Goal: Information Seeking & Learning: Learn about a topic

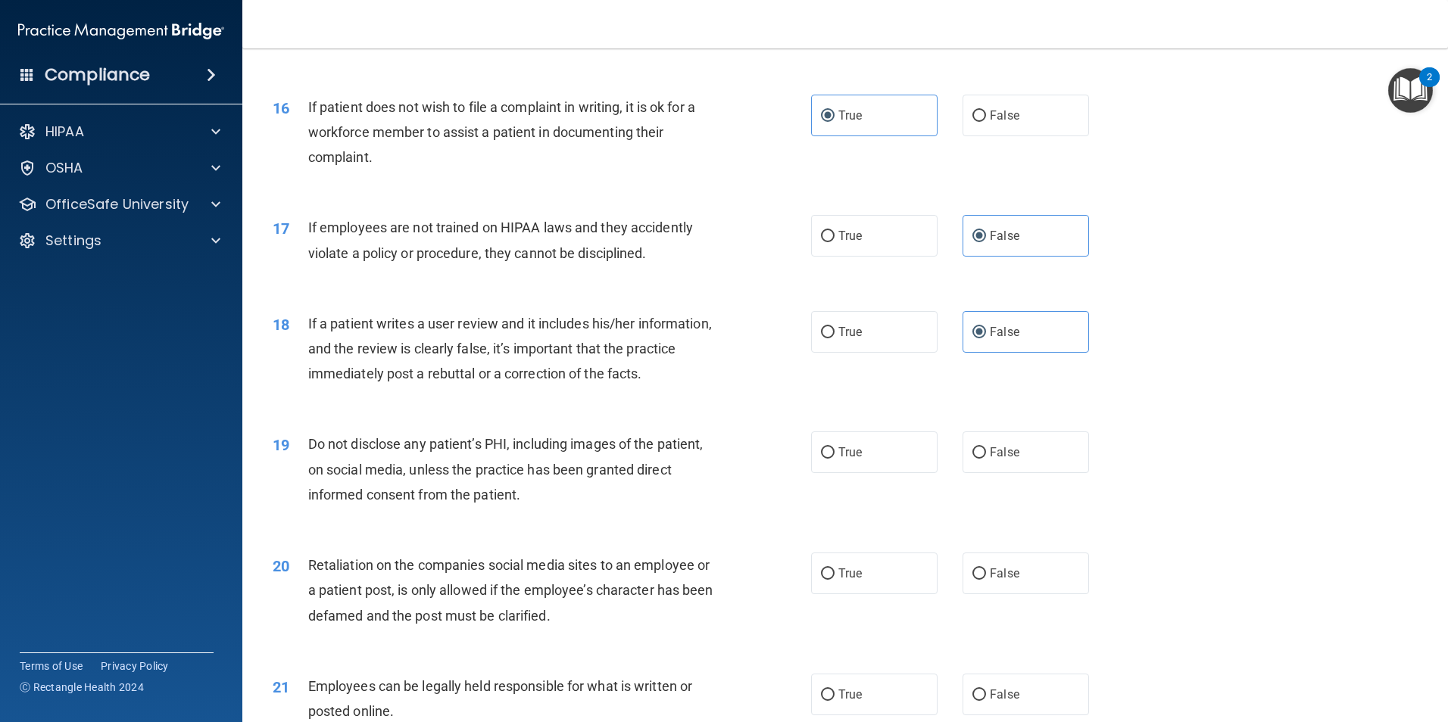
scroll to position [1893, 0]
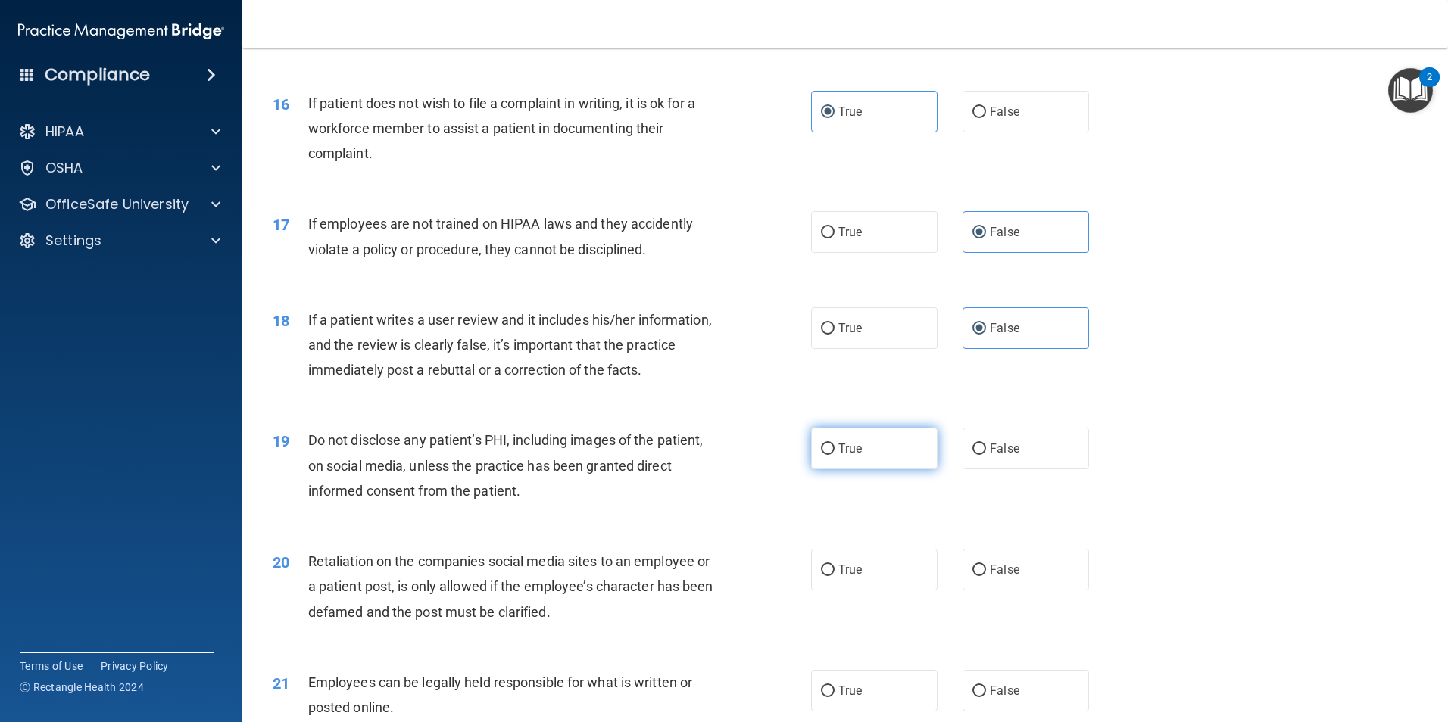
click at [839, 456] on span "True" at bounding box center [849, 448] width 23 height 14
click at [834, 455] on input "True" at bounding box center [828, 449] width 14 height 11
radio input "true"
click at [970, 582] on label "False" at bounding box center [1025, 570] width 126 height 42
click at [972, 576] on input "False" at bounding box center [979, 570] width 14 height 11
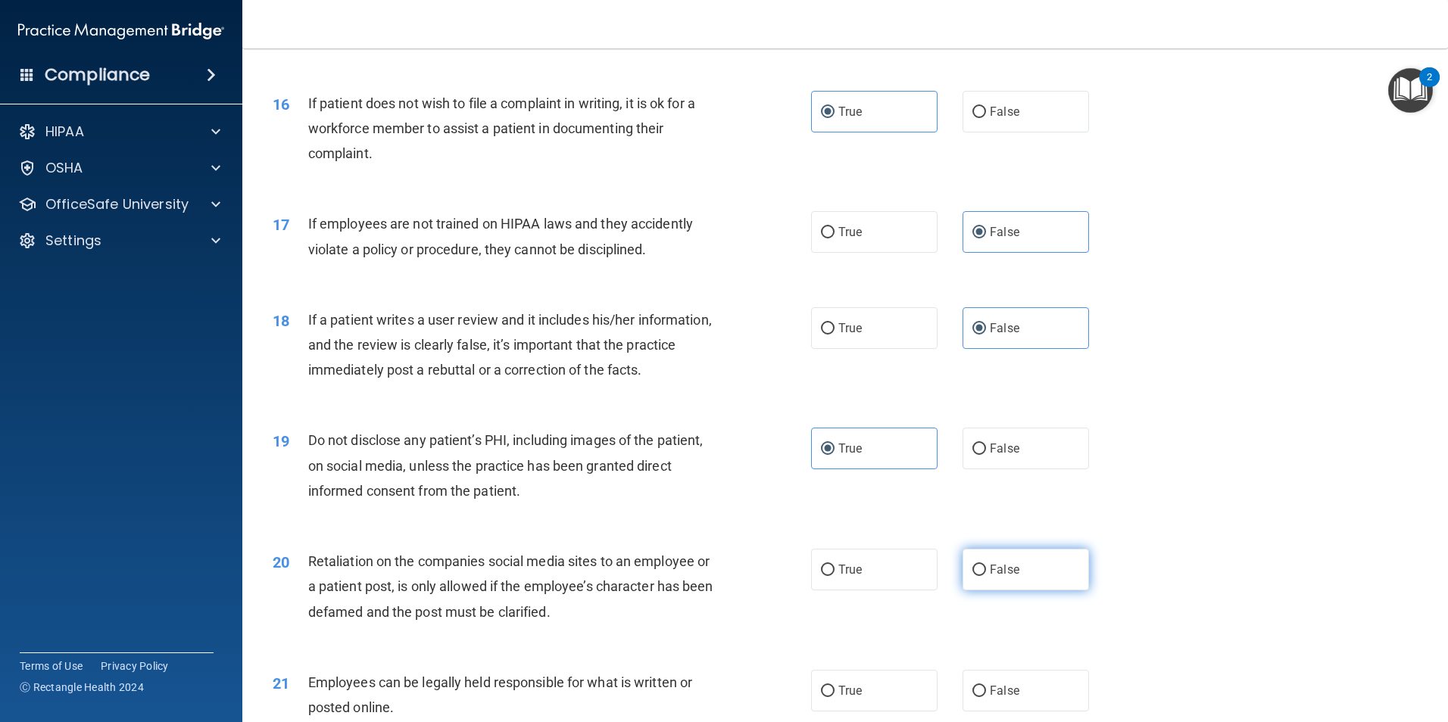
radio input "true"
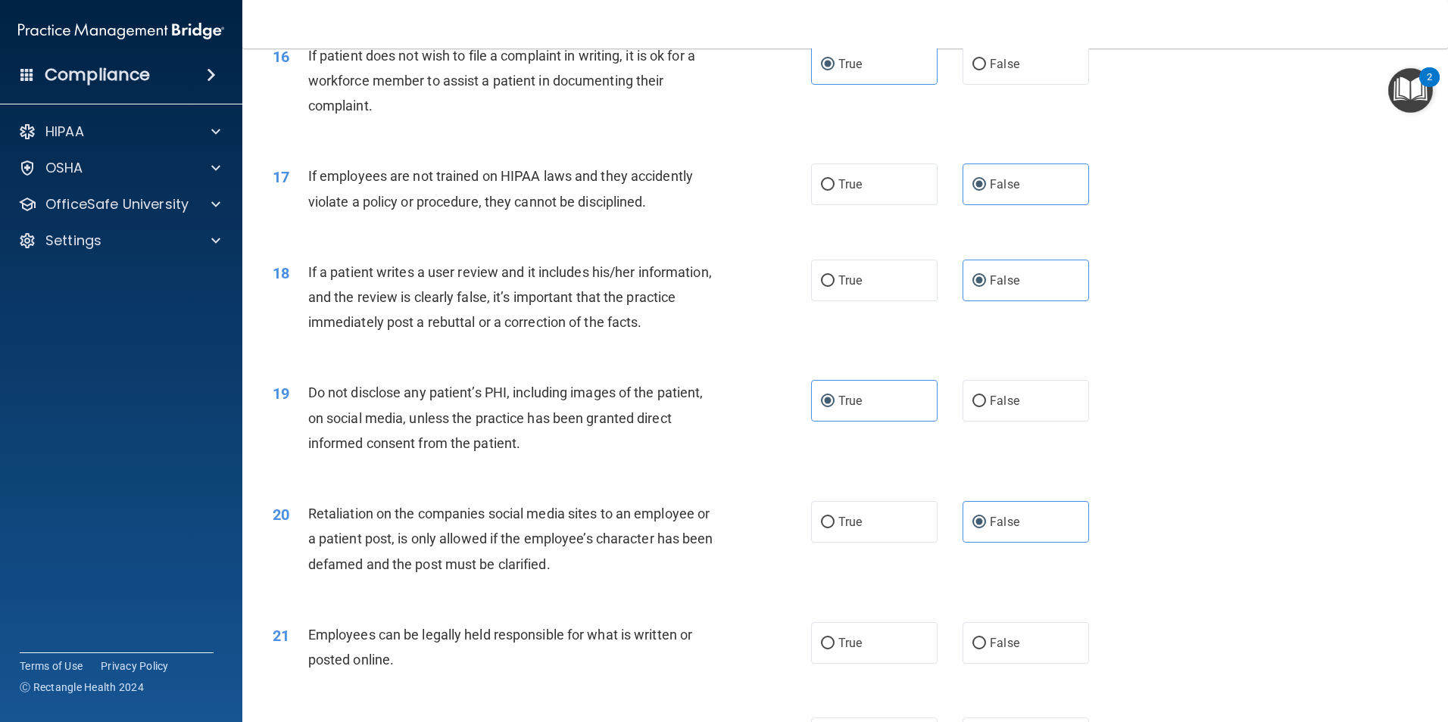
scroll to position [2044, 0]
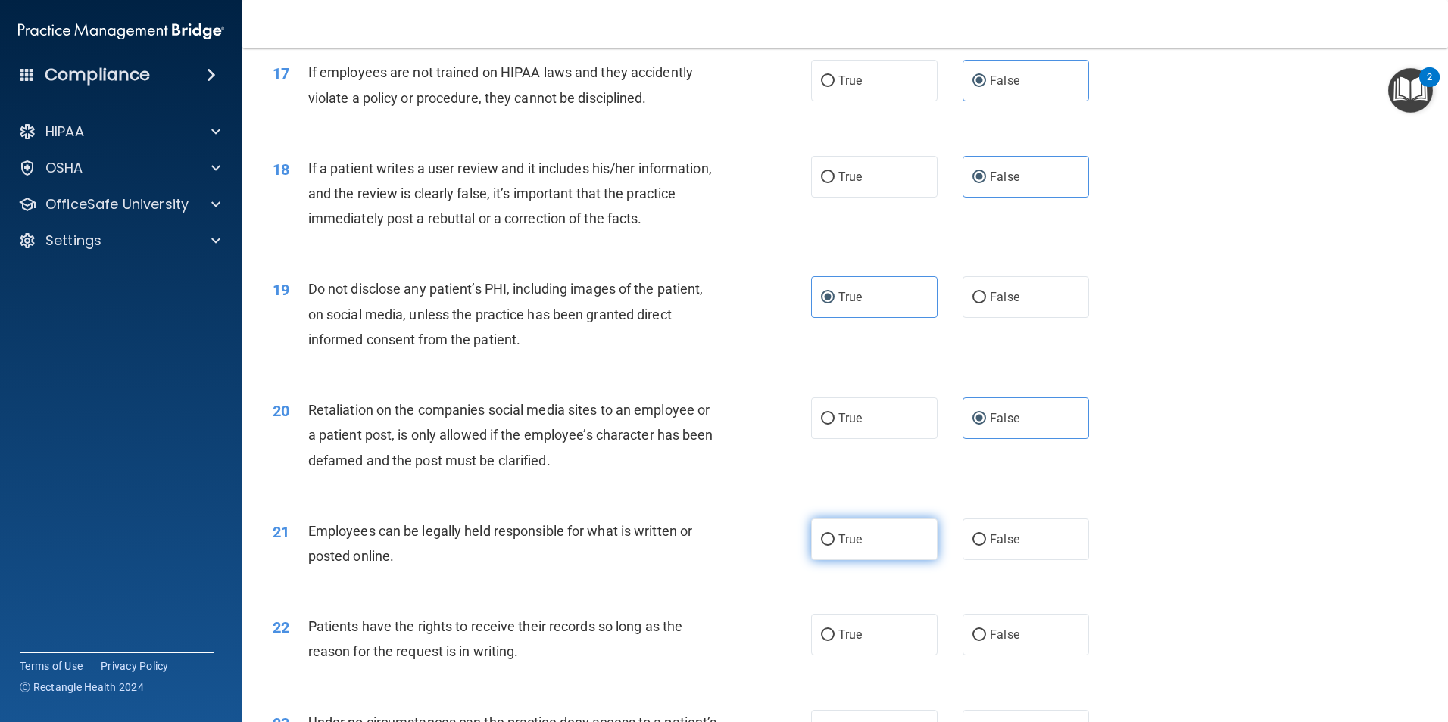
click at [852, 547] on span "True" at bounding box center [849, 539] width 23 height 14
click at [834, 546] on input "True" at bounding box center [828, 540] width 14 height 11
radio input "true"
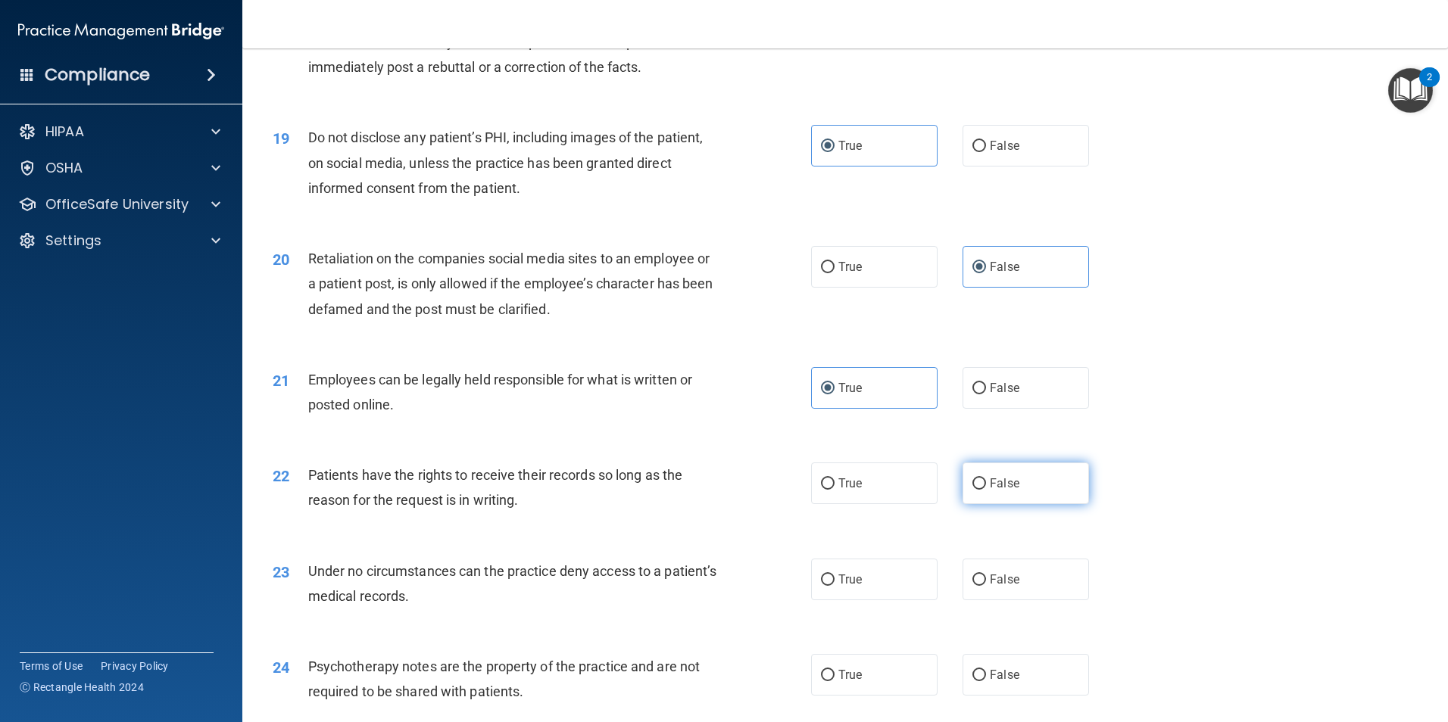
click at [1031, 504] on label "False" at bounding box center [1025, 484] width 126 height 42
click at [986, 490] on input "False" at bounding box center [979, 484] width 14 height 11
radio input "true"
click at [1010, 587] on span "False" at bounding box center [1005, 579] width 30 height 14
click at [986, 586] on input "False" at bounding box center [979, 580] width 14 height 11
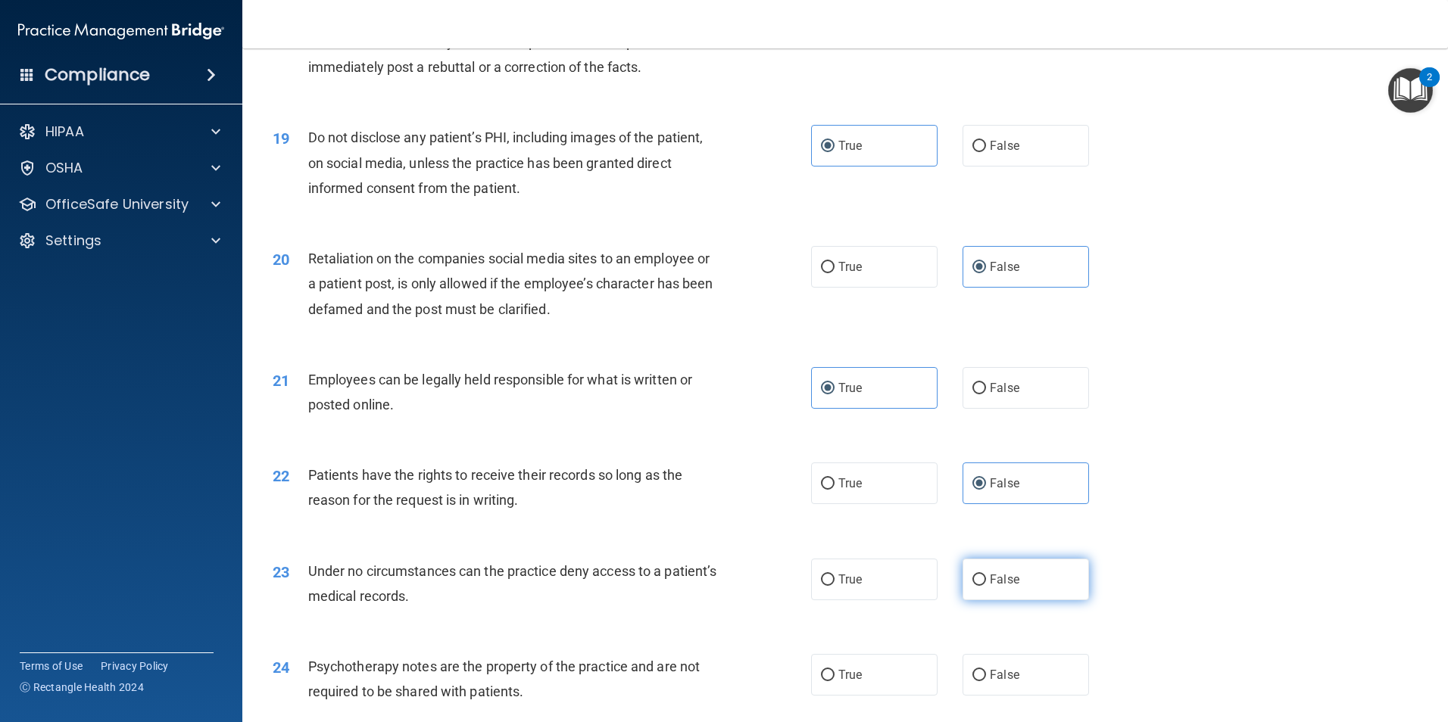
radio input "true"
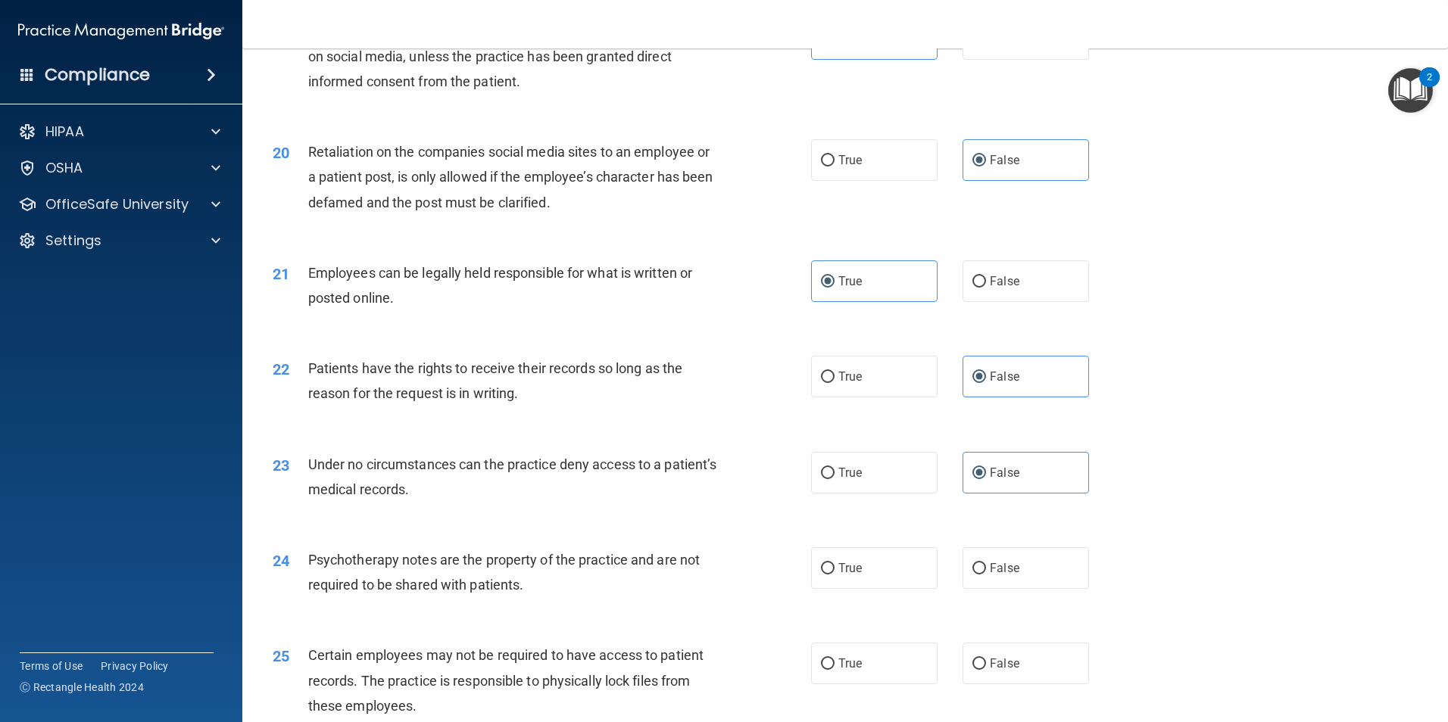
scroll to position [2347, 0]
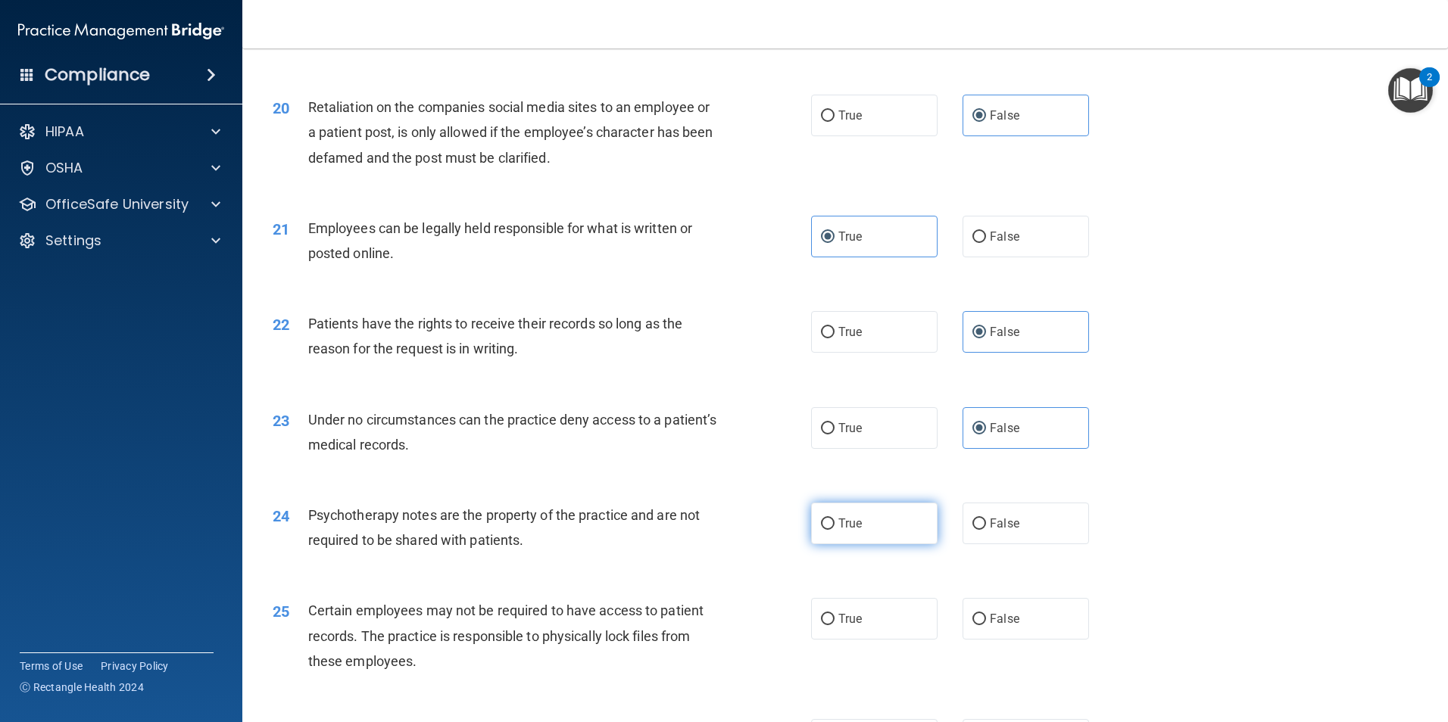
click at [877, 544] on label "True" at bounding box center [874, 524] width 126 height 42
click at [834, 530] on input "True" at bounding box center [828, 524] width 14 height 11
radio input "true"
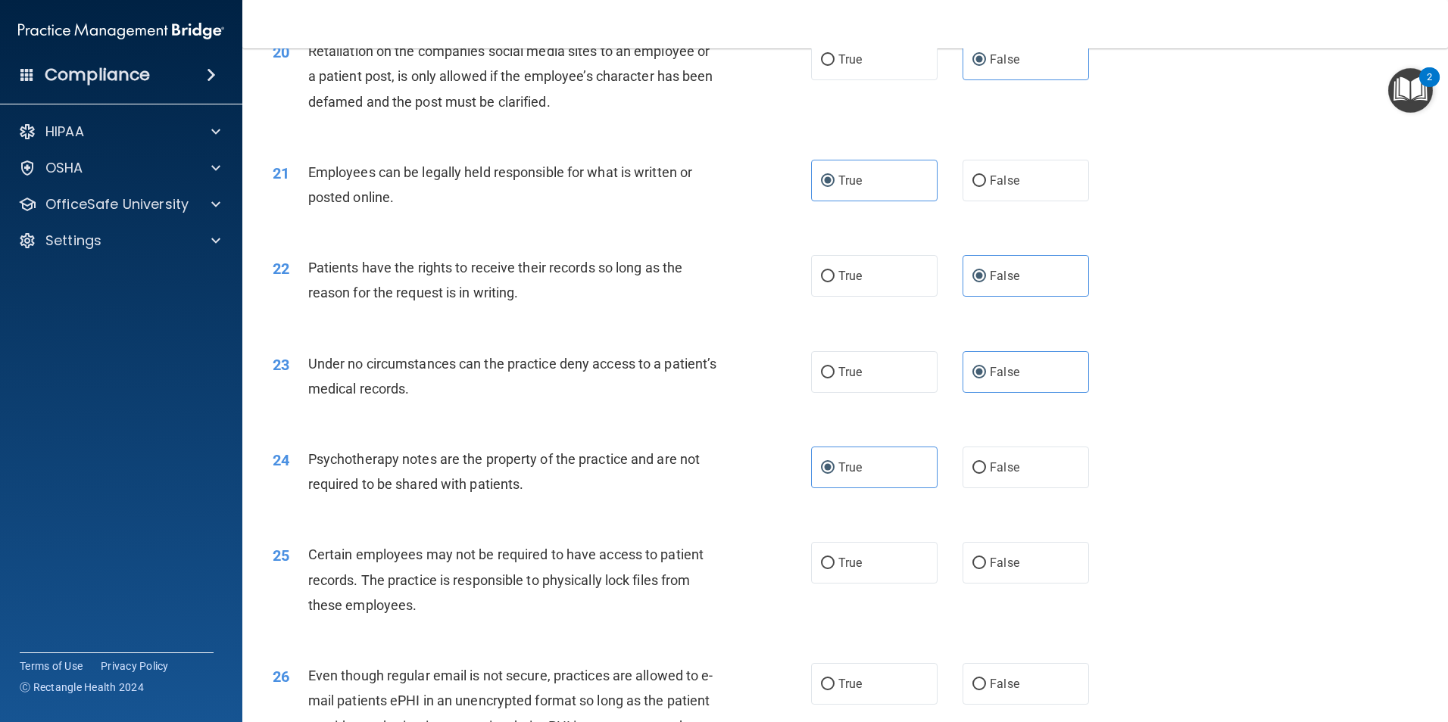
scroll to position [2498, 0]
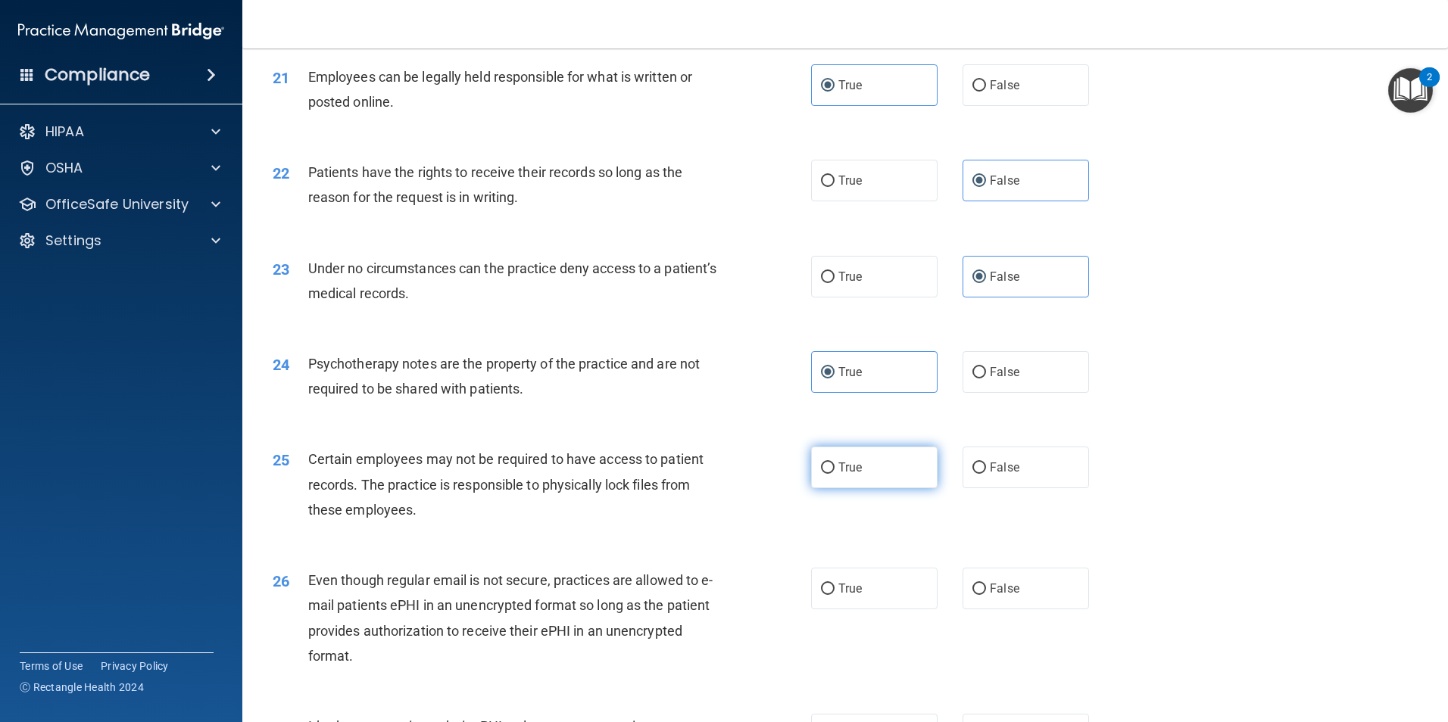
click at [895, 488] on label "True" at bounding box center [874, 468] width 126 height 42
click at [834, 474] on input "True" at bounding box center [828, 468] width 14 height 11
radio input "true"
drag, startPoint x: 874, startPoint y: 618, endPoint x: 1140, endPoint y: 535, distance: 279.2
click at [874, 609] on label "True" at bounding box center [874, 589] width 126 height 42
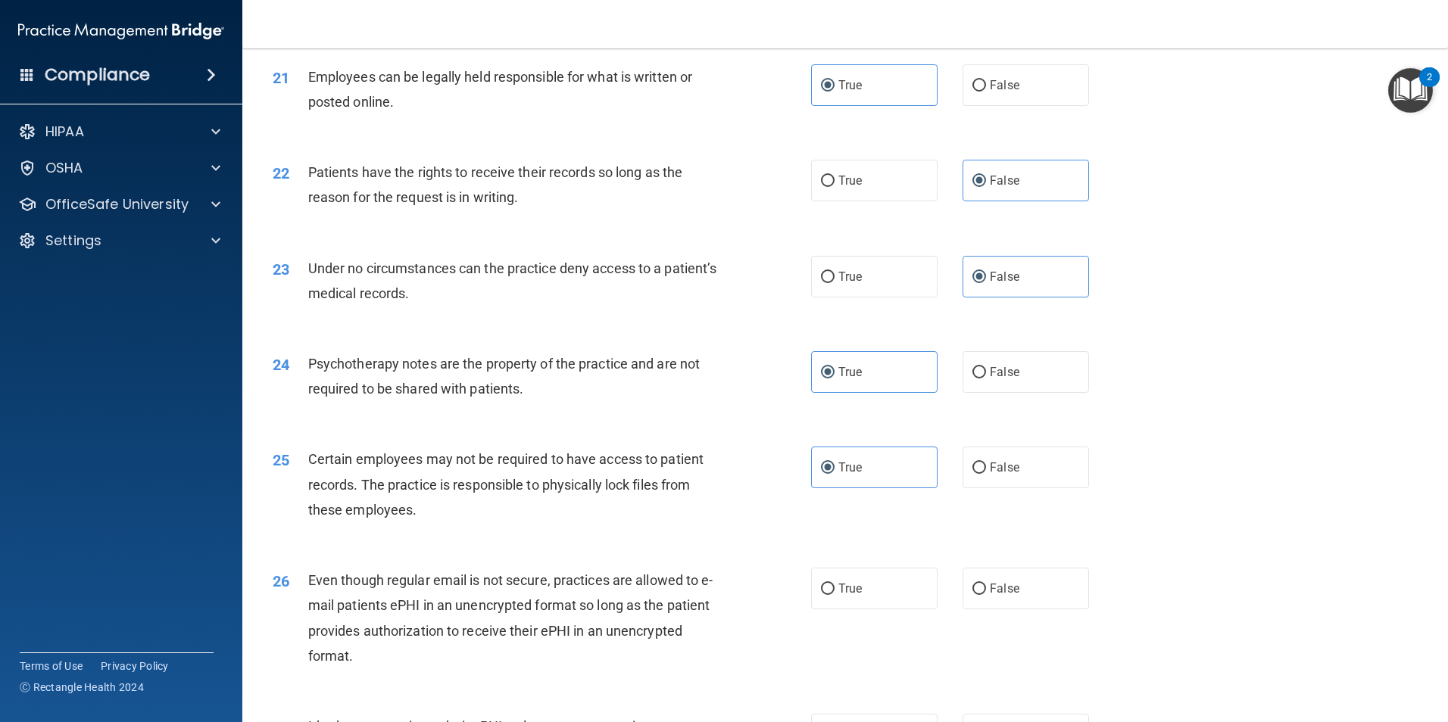
click at [834, 595] on input "True" at bounding box center [828, 589] width 14 height 11
radio input "true"
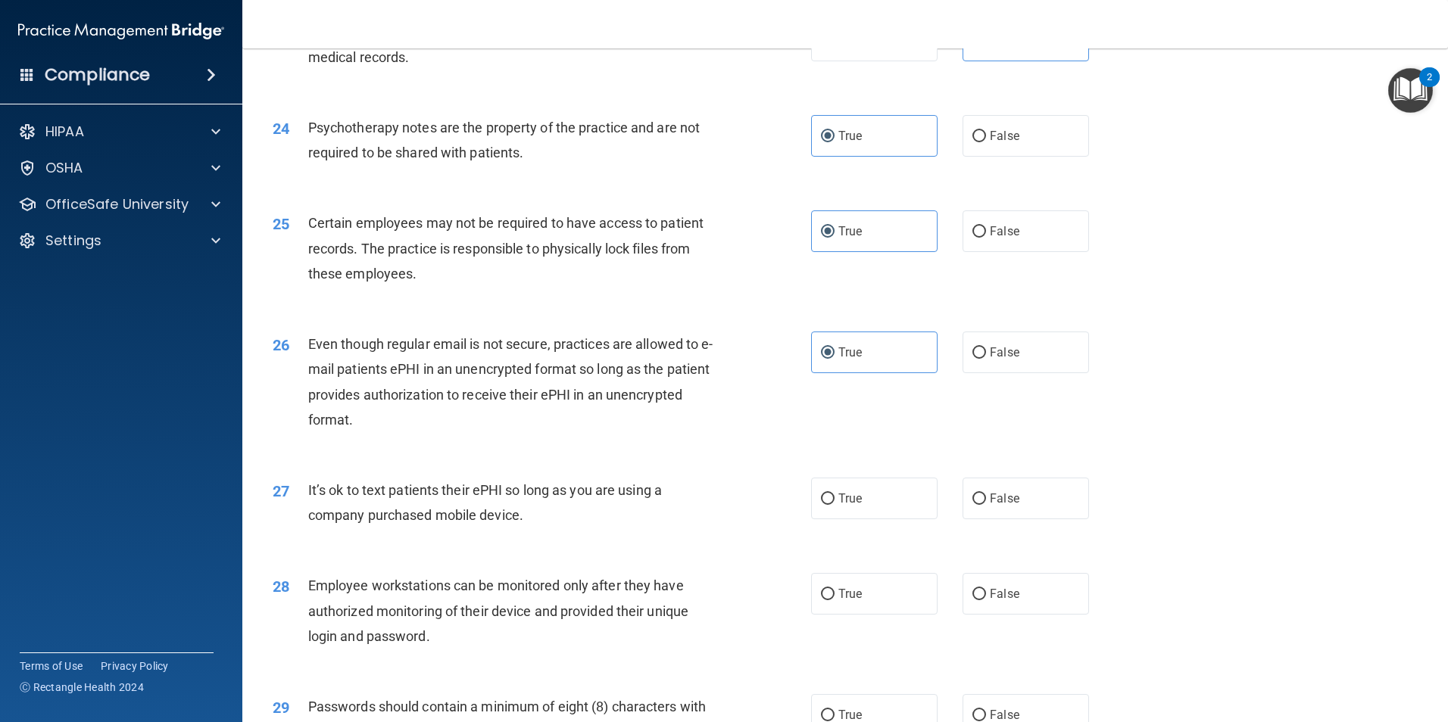
scroll to position [2877, 0]
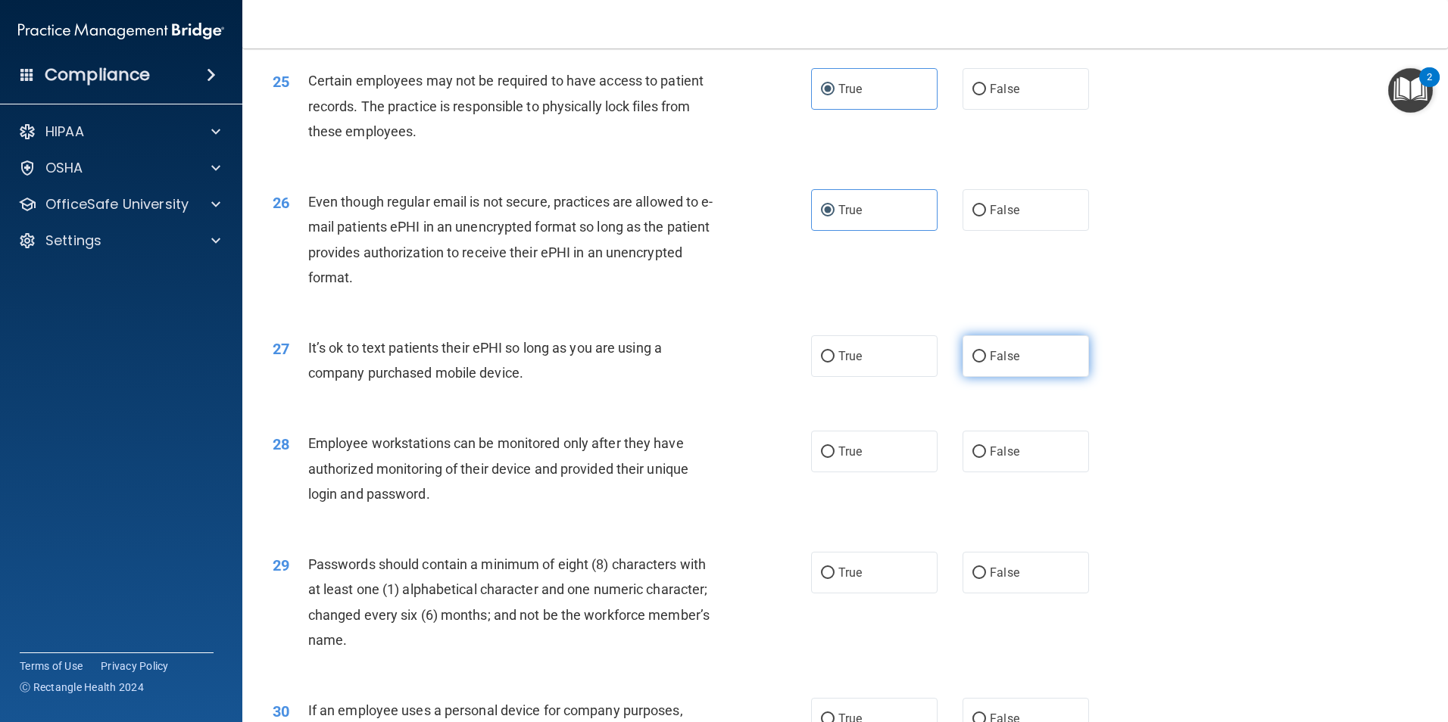
click at [990, 377] on label "False" at bounding box center [1025, 356] width 126 height 42
click at [986, 363] on input "False" at bounding box center [979, 356] width 14 height 11
radio input "true"
click at [990, 459] on span "False" at bounding box center [1005, 451] width 30 height 14
click at [986, 458] on input "False" at bounding box center [979, 452] width 14 height 11
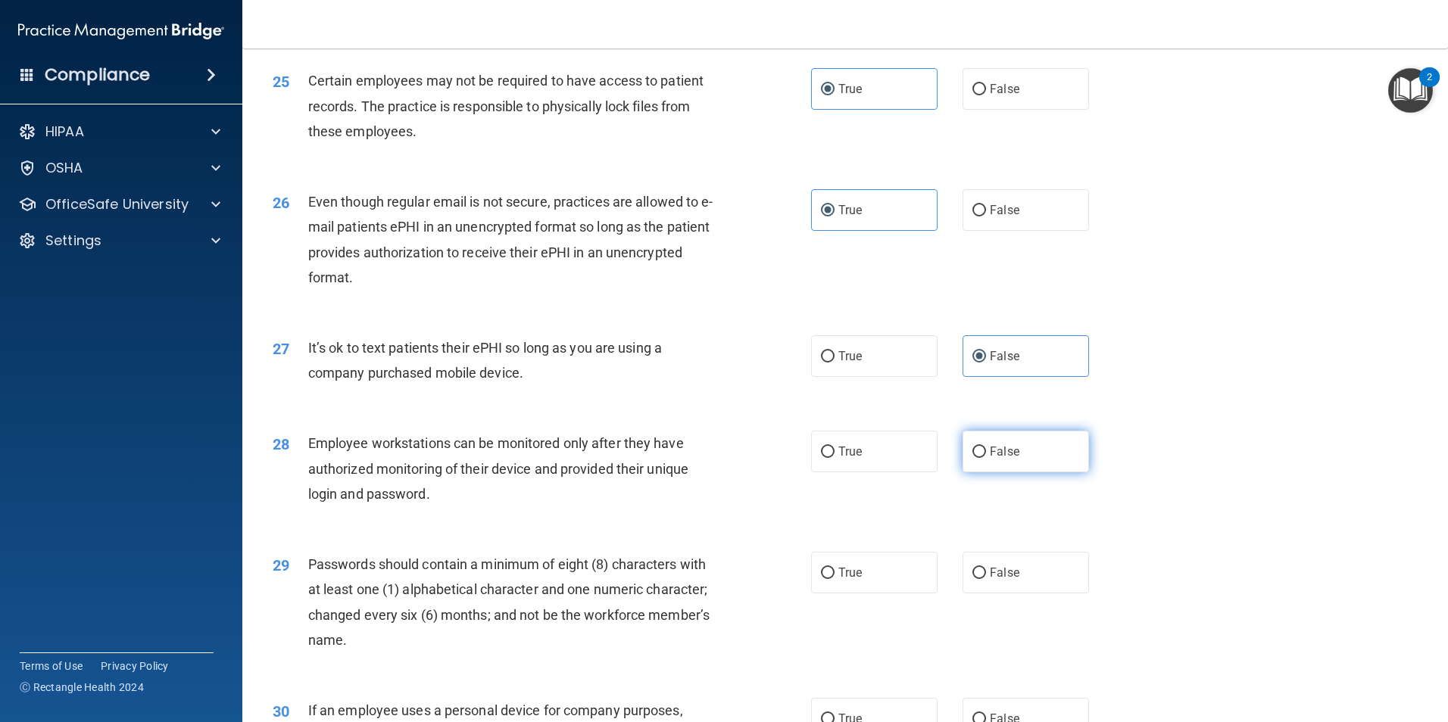
radio input "true"
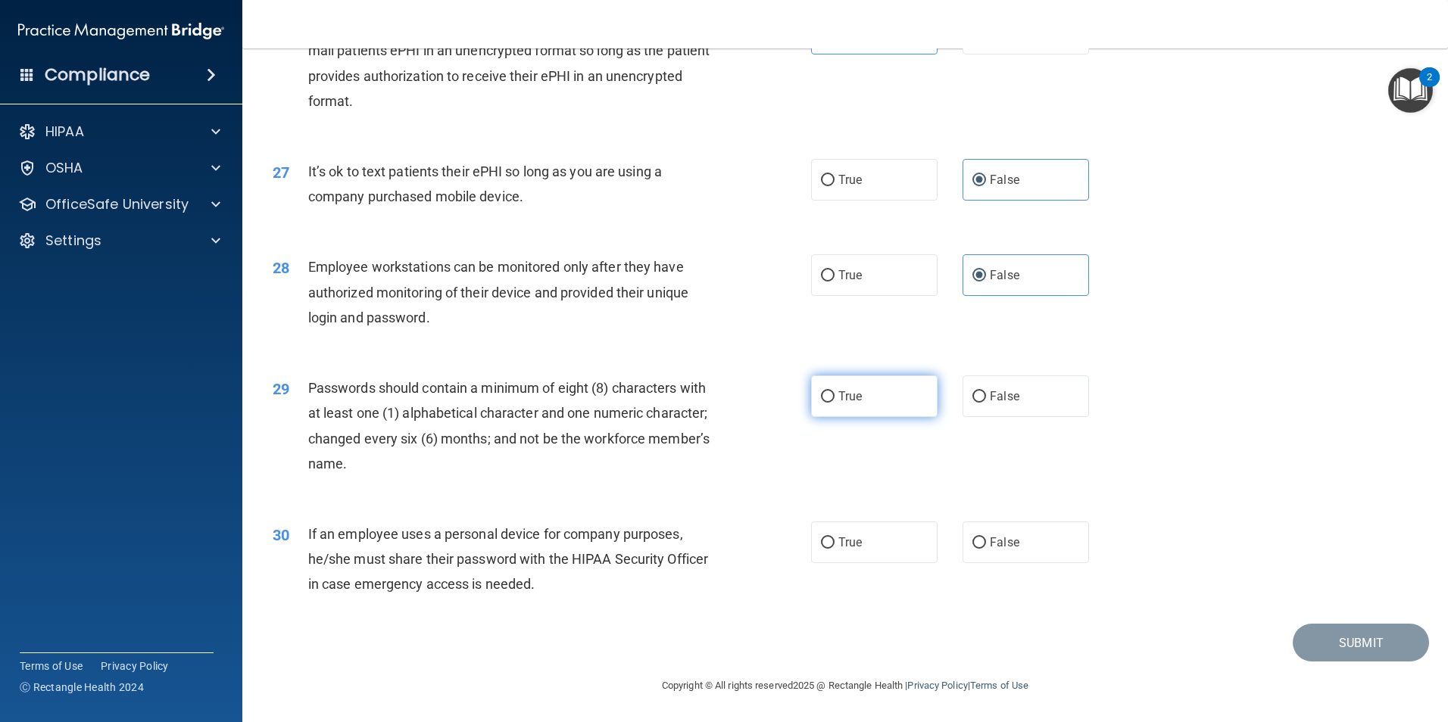
click at [825, 391] on input "True" at bounding box center [828, 396] width 14 height 11
radio input "true"
click at [972, 541] on input "False" at bounding box center [979, 543] width 14 height 11
radio input "true"
click at [1318, 644] on button "Submit" at bounding box center [1360, 643] width 136 height 39
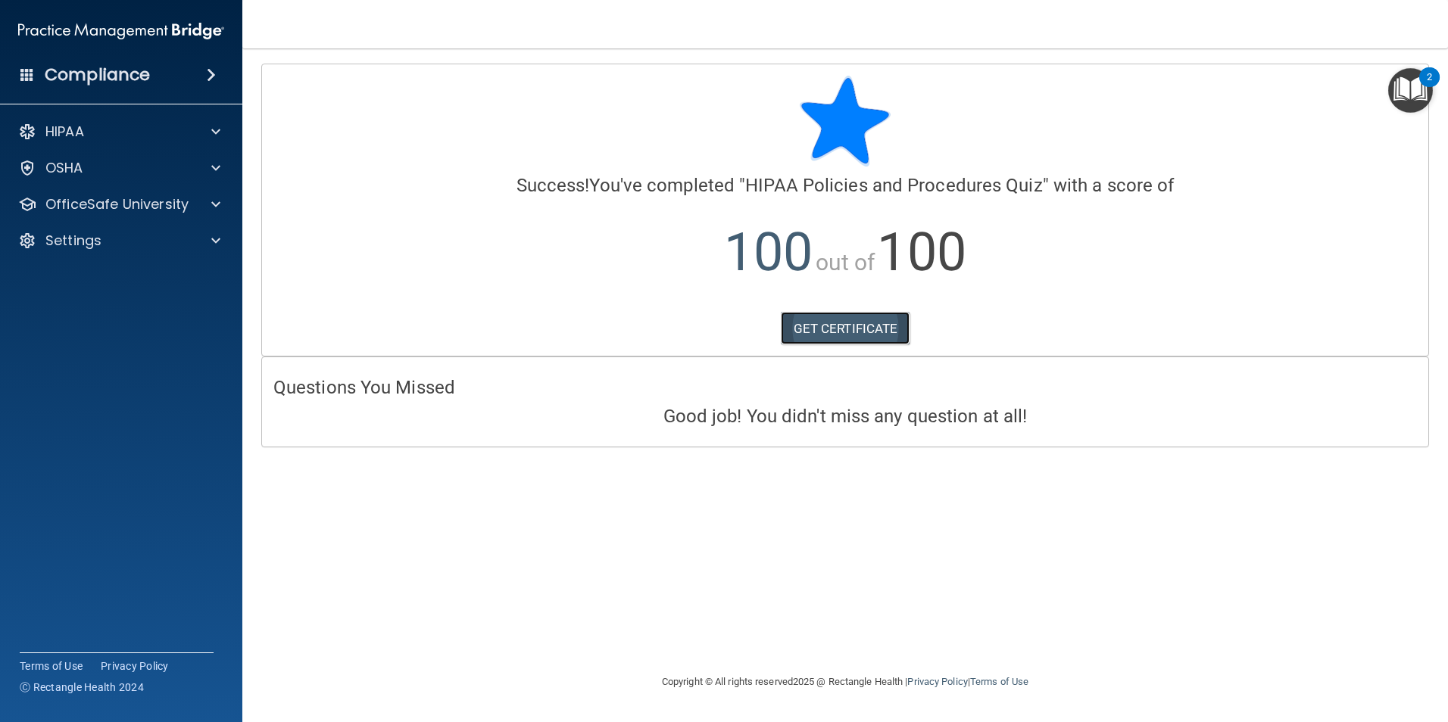
click at [893, 330] on link "GET CERTIFICATE" at bounding box center [845, 328] width 129 height 33
drag, startPoint x: 76, startPoint y: 200, endPoint x: 85, endPoint y: 202, distance: 8.6
click at [76, 200] on p "OfficeSafe University" at bounding box center [116, 204] width 143 height 18
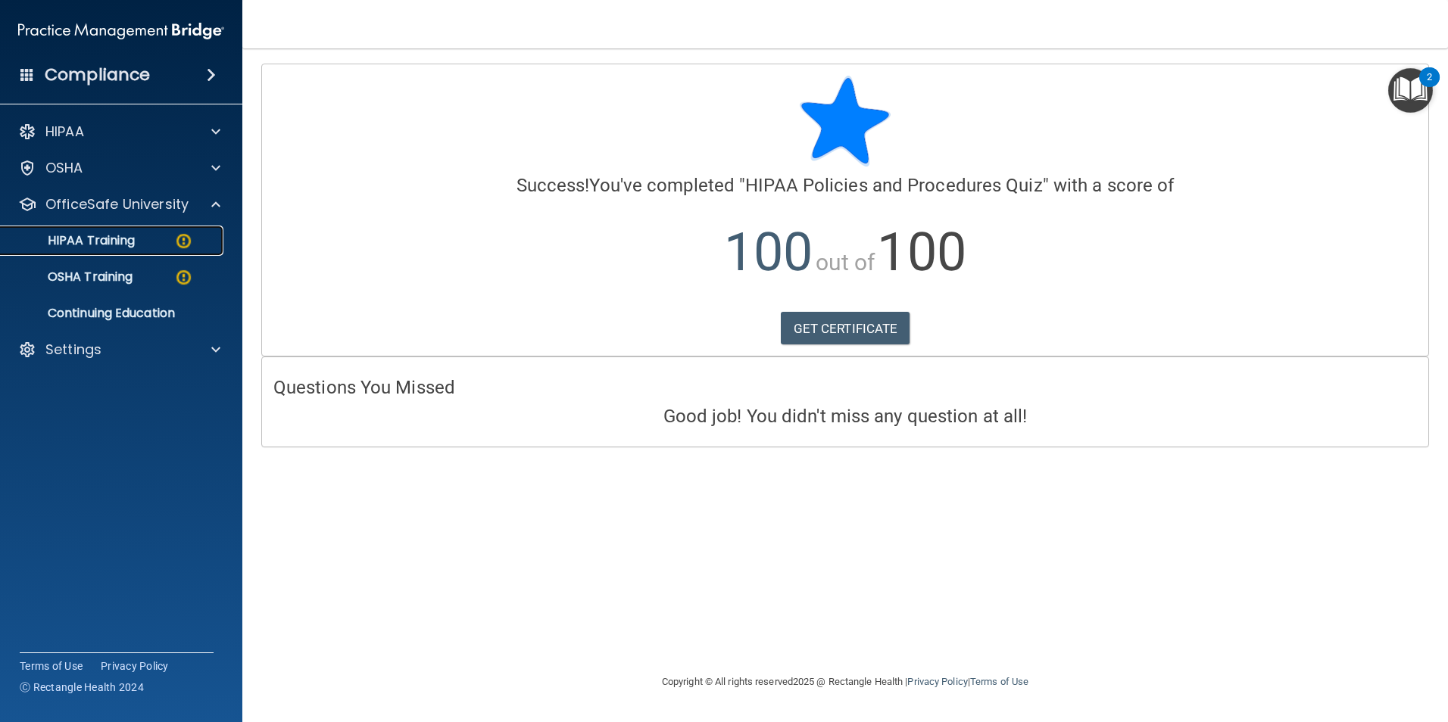
click at [120, 238] on p "HIPAA Training" at bounding box center [72, 240] width 125 height 15
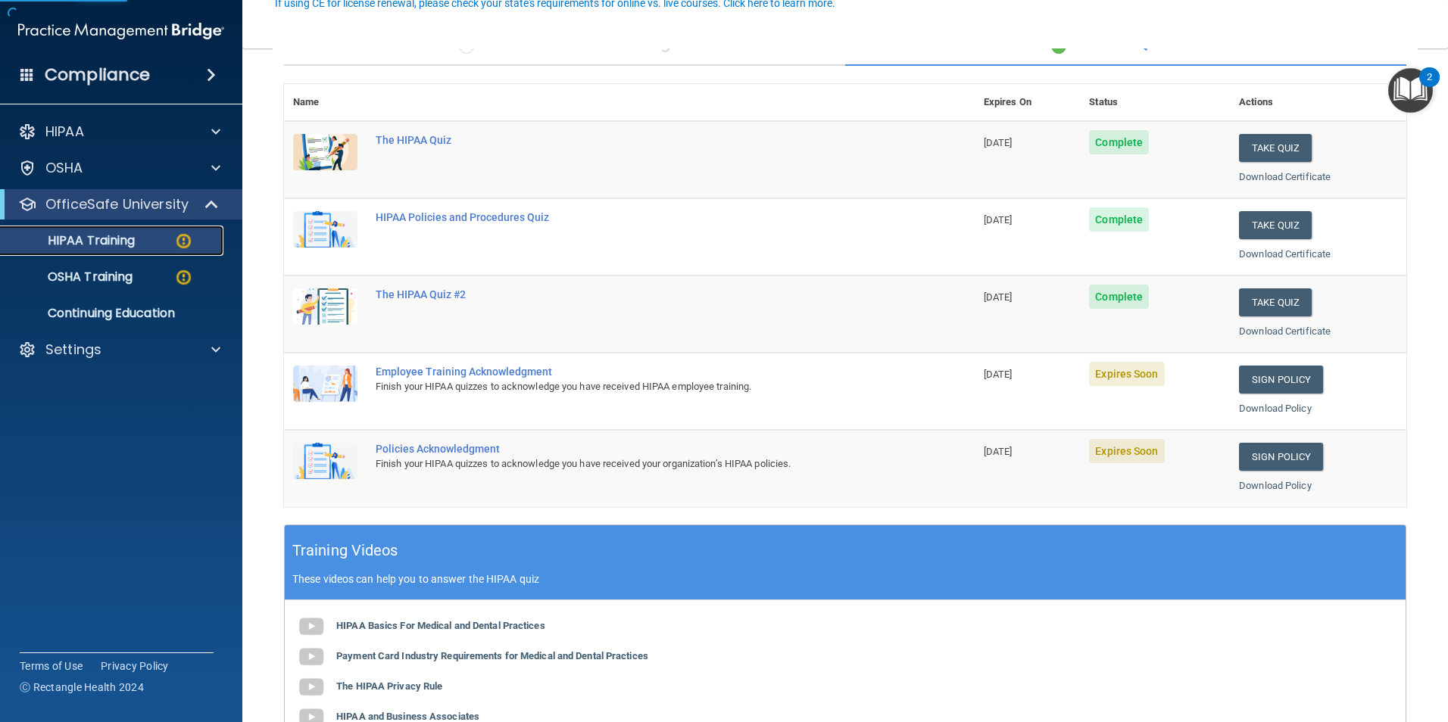
scroll to position [151, 0]
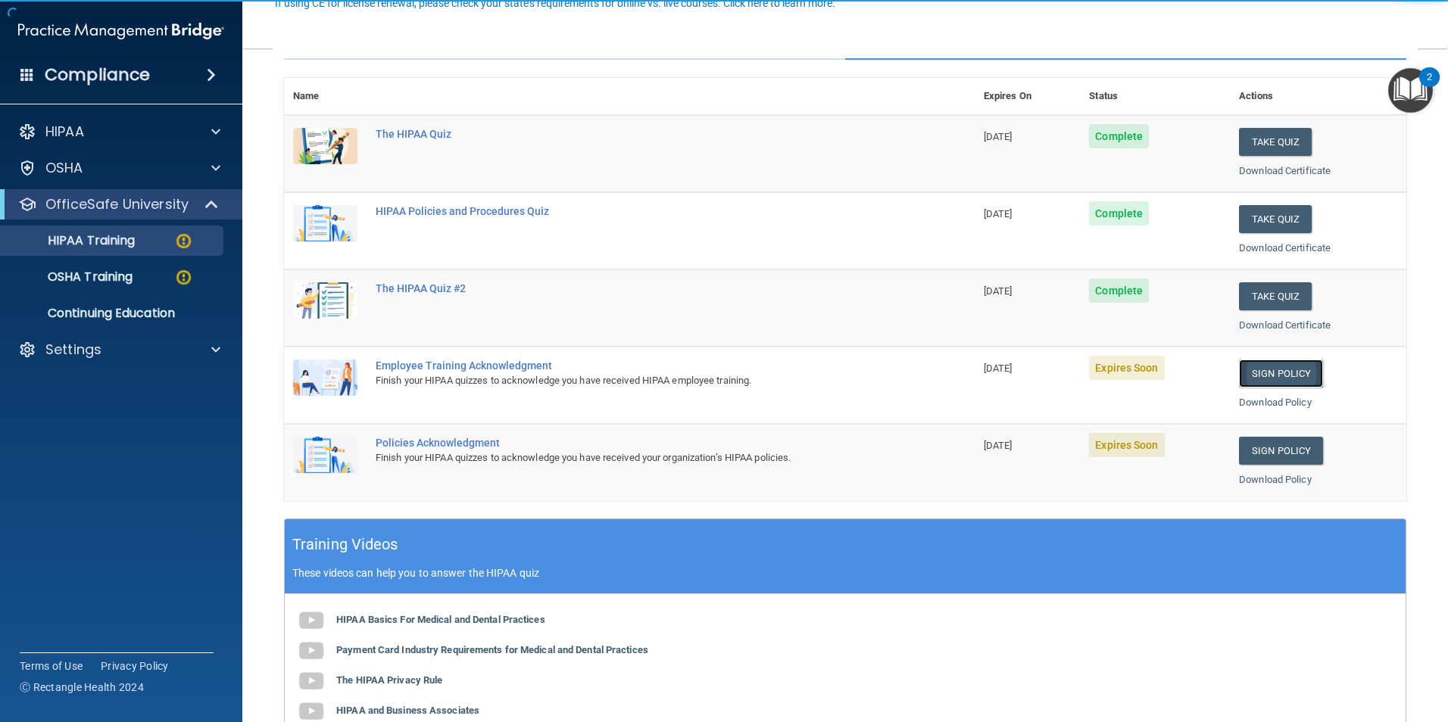
click at [1269, 373] on link "Sign Policy" at bounding box center [1281, 374] width 84 height 28
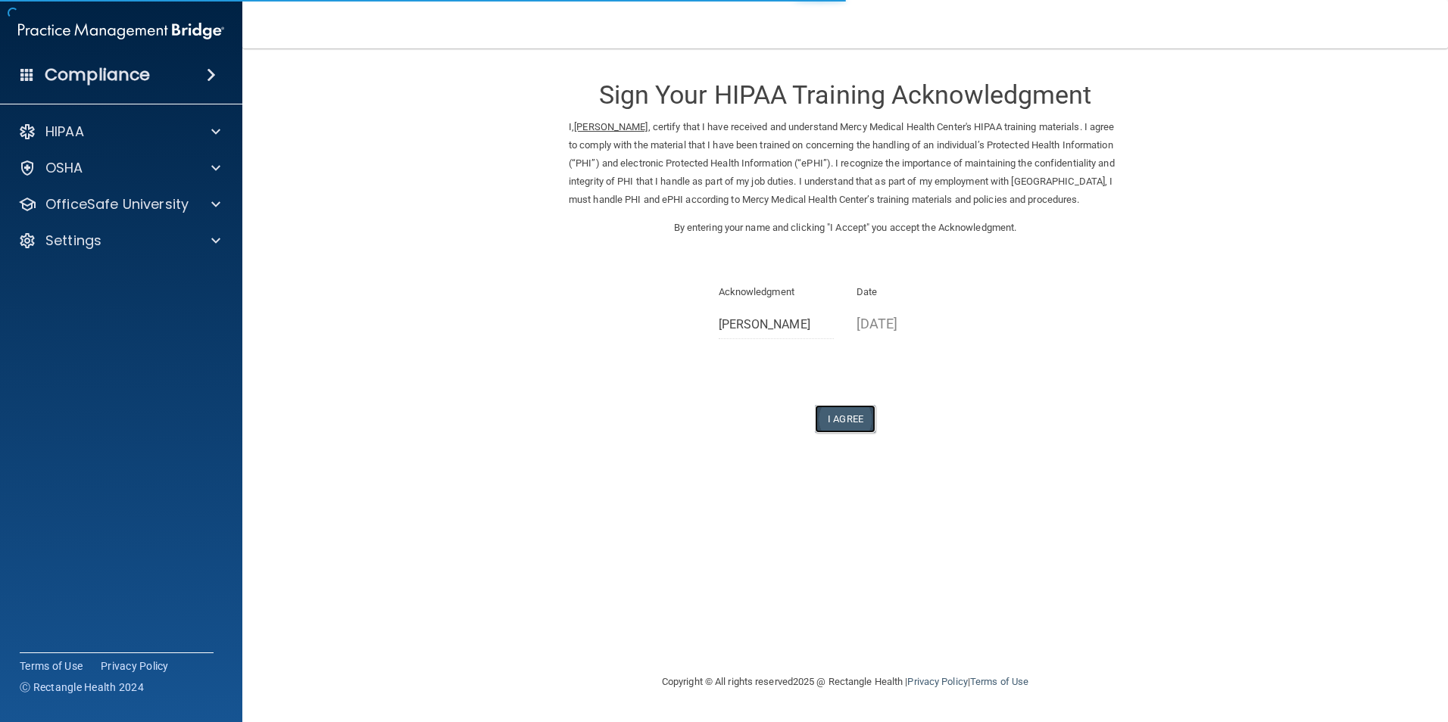
click at [849, 433] on button "I Agree" at bounding box center [845, 419] width 61 height 28
click at [857, 433] on button "I Agree" at bounding box center [845, 419] width 61 height 28
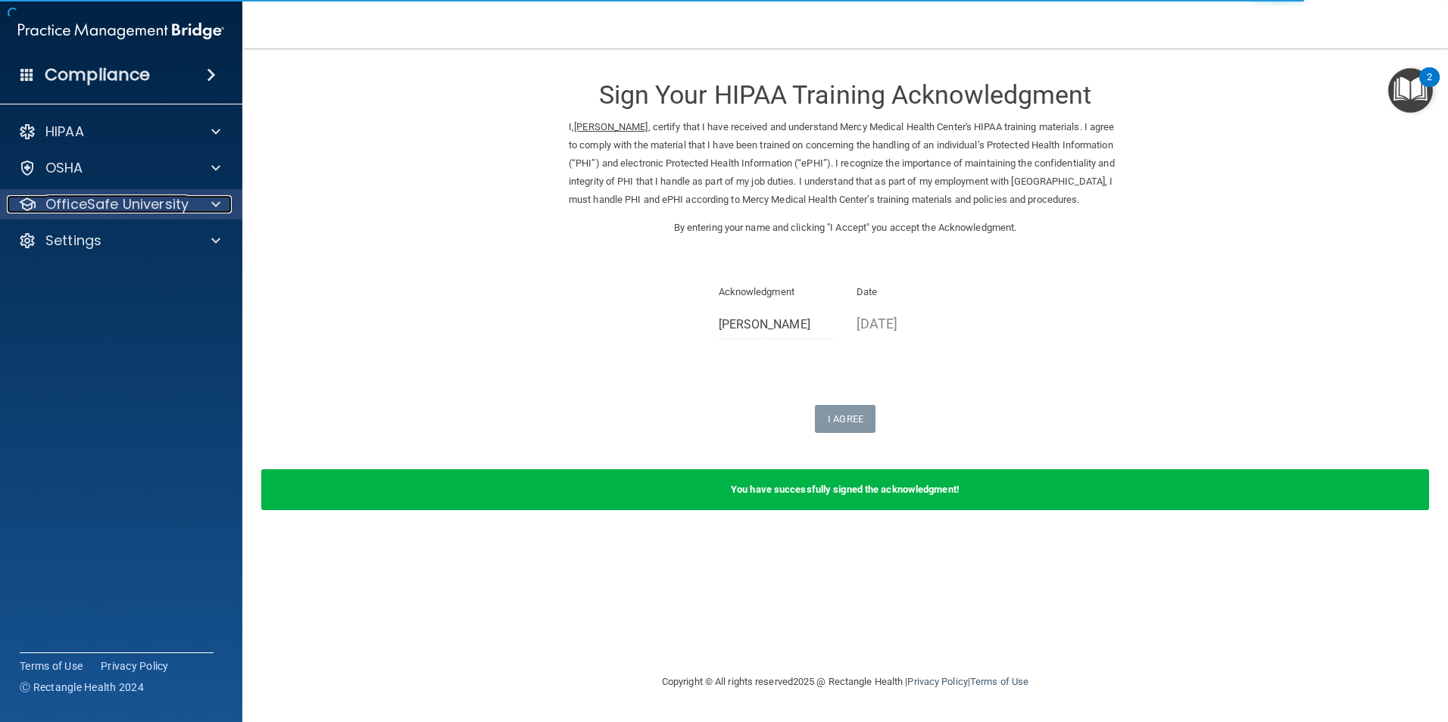
click at [81, 203] on p "OfficeSafe University" at bounding box center [116, 204] width 143 height 18
click at [117, 216] on div "OfficeSafe University" at bounding box center [121, 204] width 243 height 30
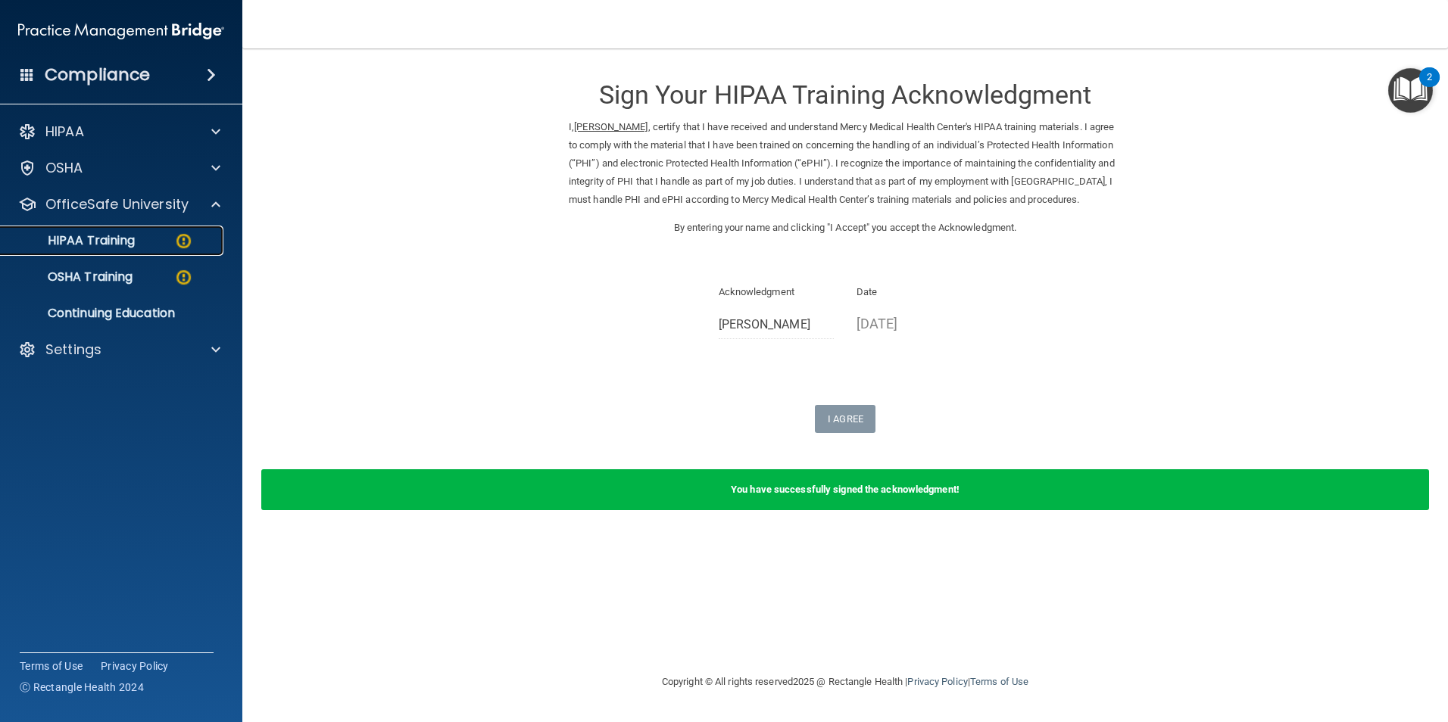
drag, startPoint x: 111, startPoint y: 237, endPoint x: 118, endPoint y: 241, distance: 8.5
click at [111, 237] on p "HIPAA Training" at bounding box center [72, 240] width 125 height 15
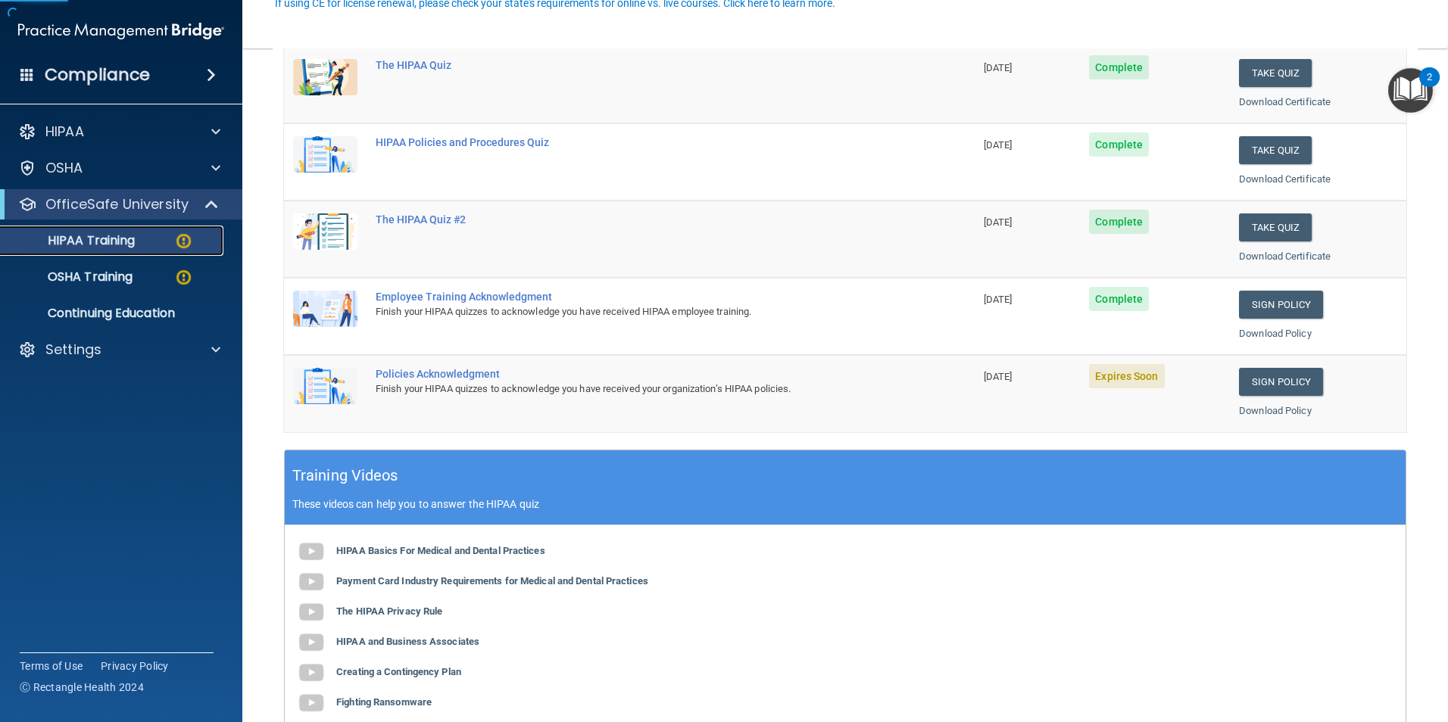
scroll to position [227, 0]
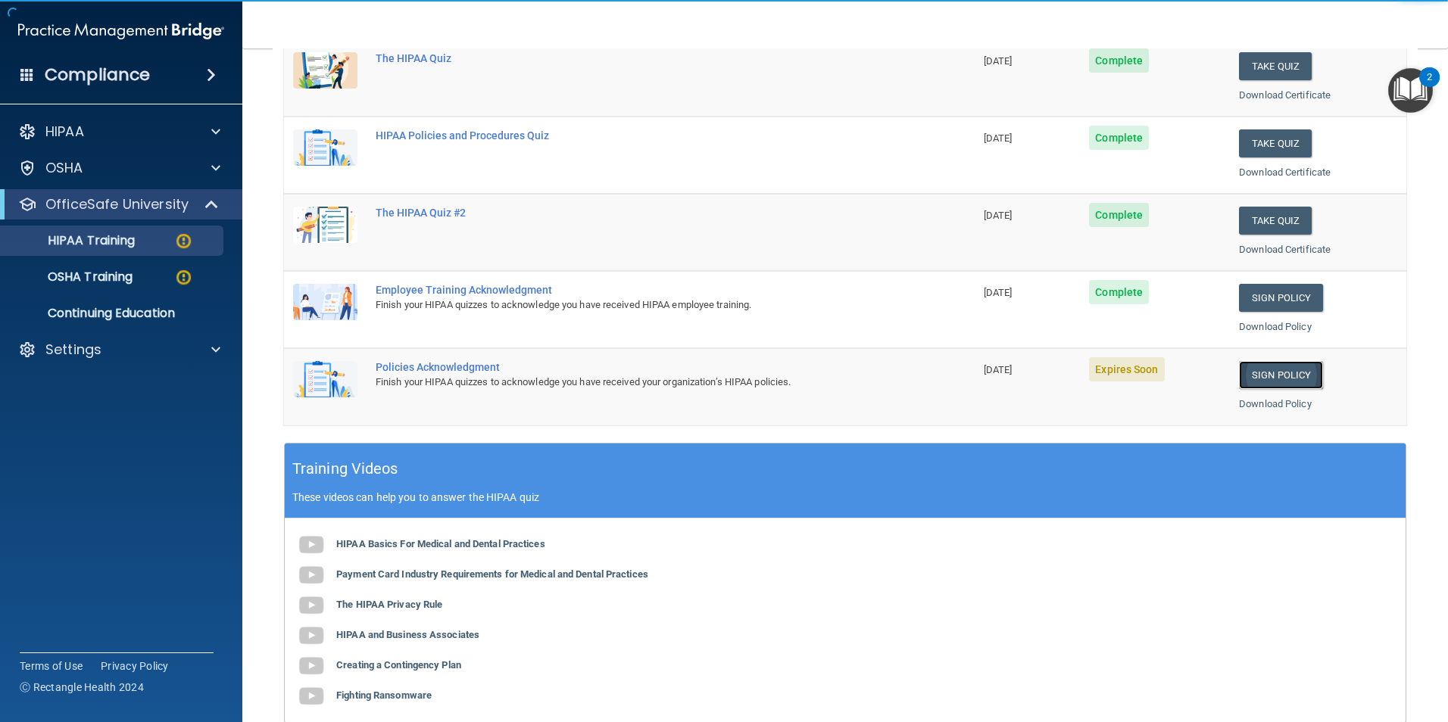
click at [1280, 369] on link "Sign Policy" at bounding box center [1281, 375] width 84 height 28
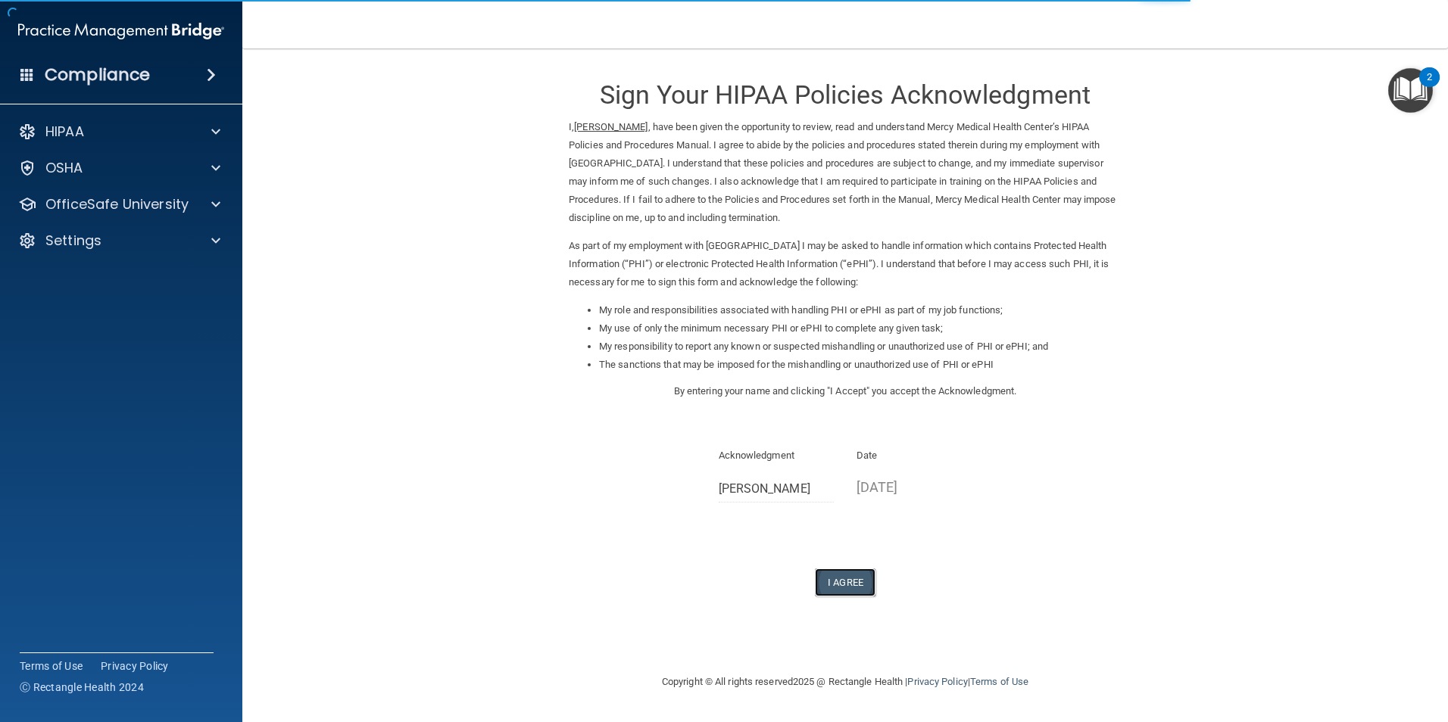
click at [859, 584] on button "I Agree" at bounding box center [845, 583] width 61 height 28
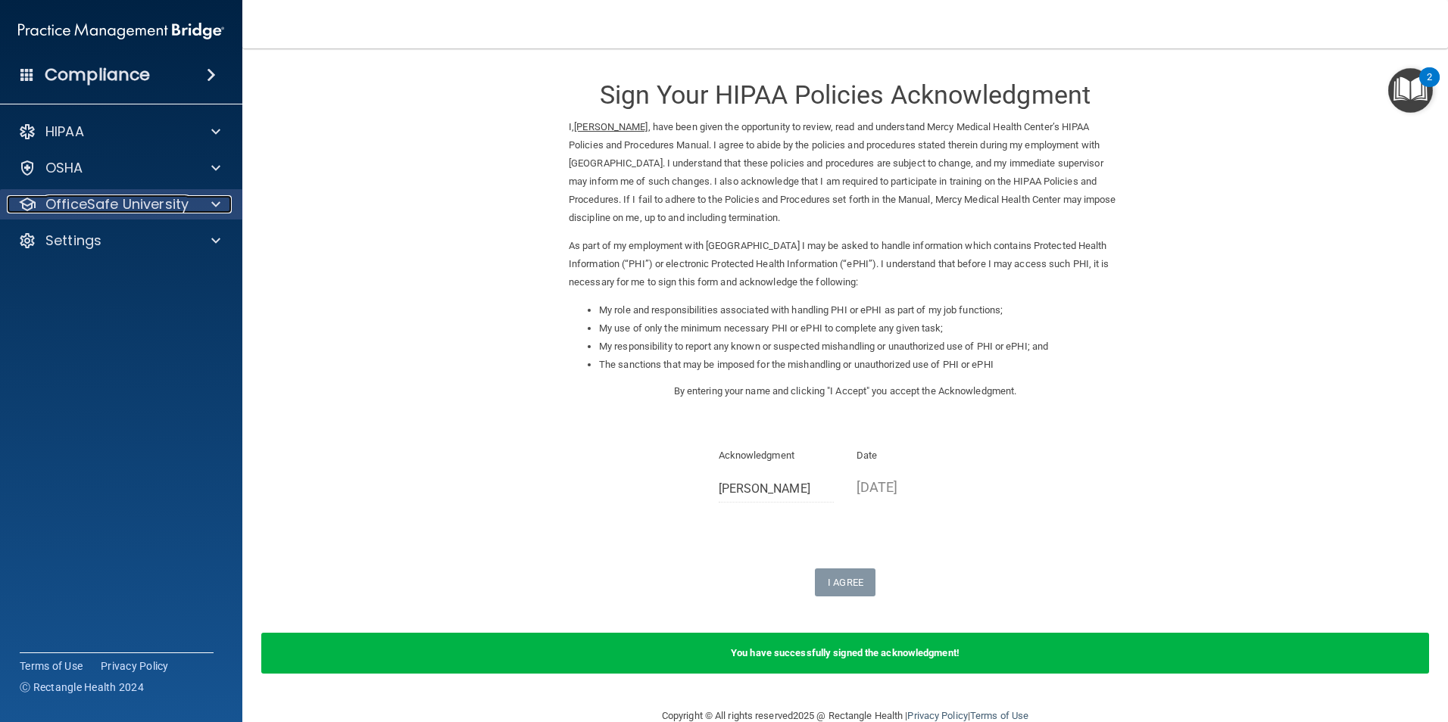
click at [82, 199] on p "OfficeSafe University" at bounding box center [116, 204] width 143 height 18
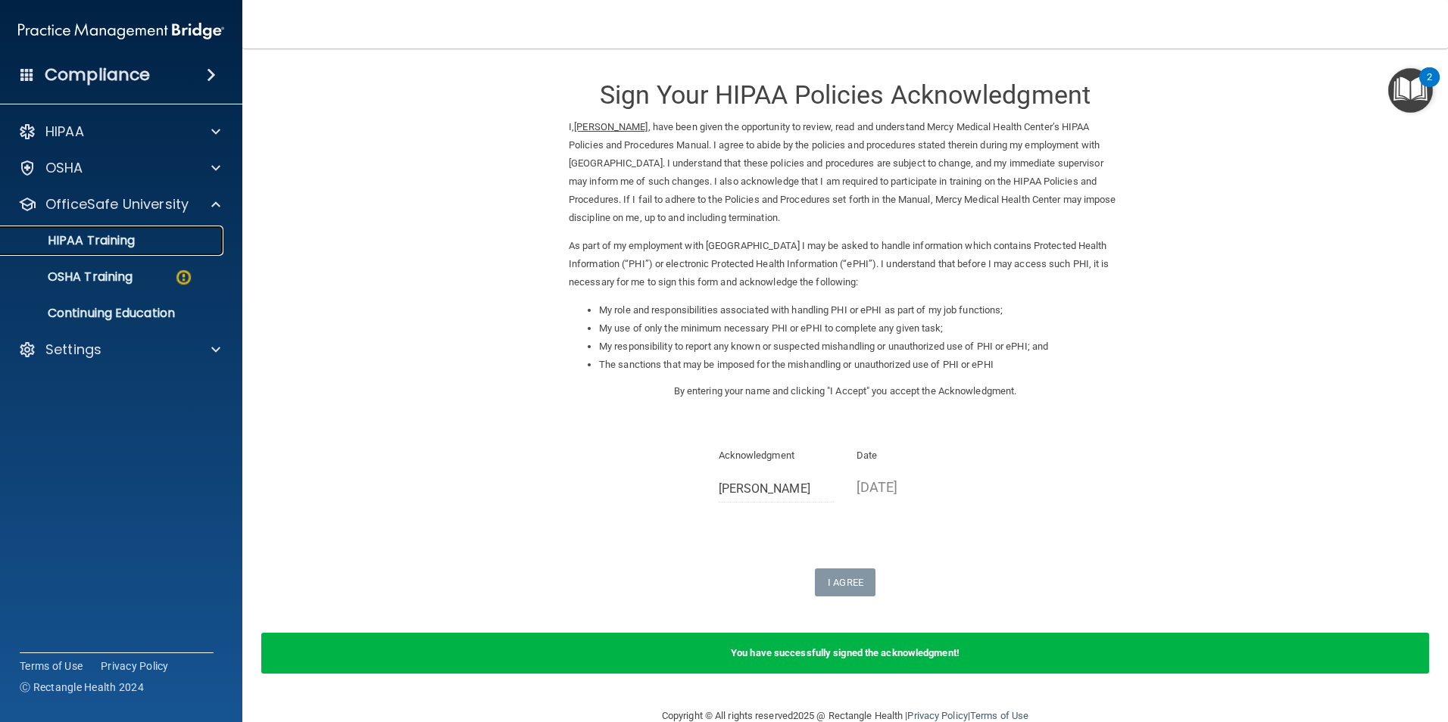
click at [74, 243] on p "HIPAA Training" at bounding box center [72, 240] width 125 height 15
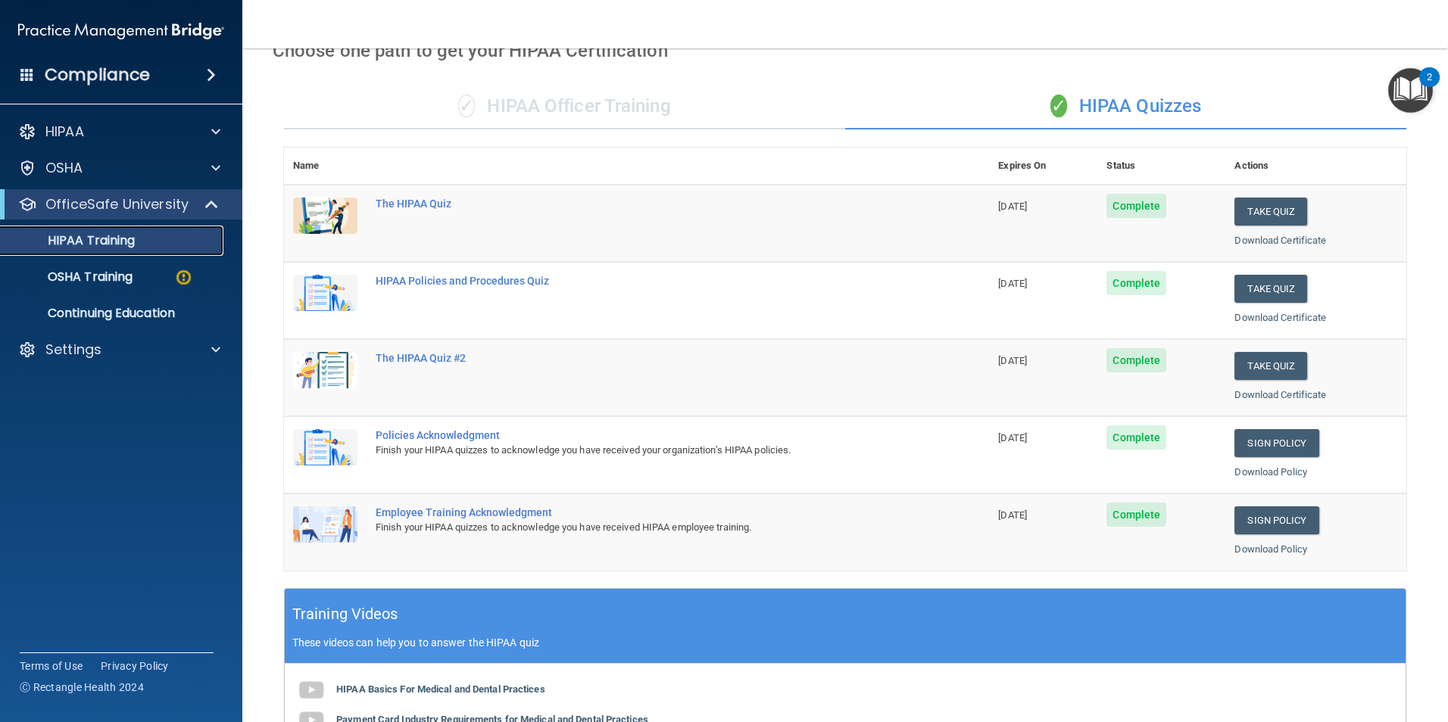
scroll to position [76, 0]
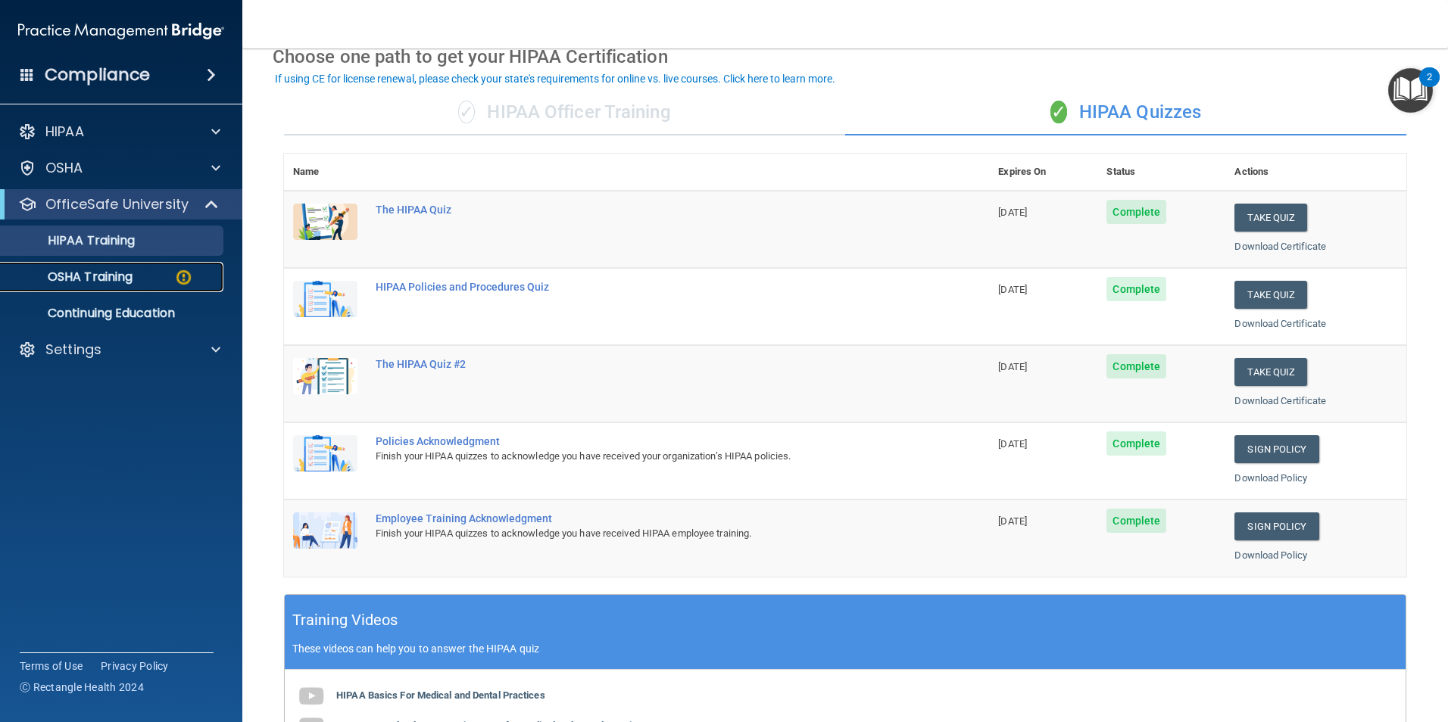
click at [86, 282] on p "OSHA Training" at bounding box center [71, 277] width 123 height 15
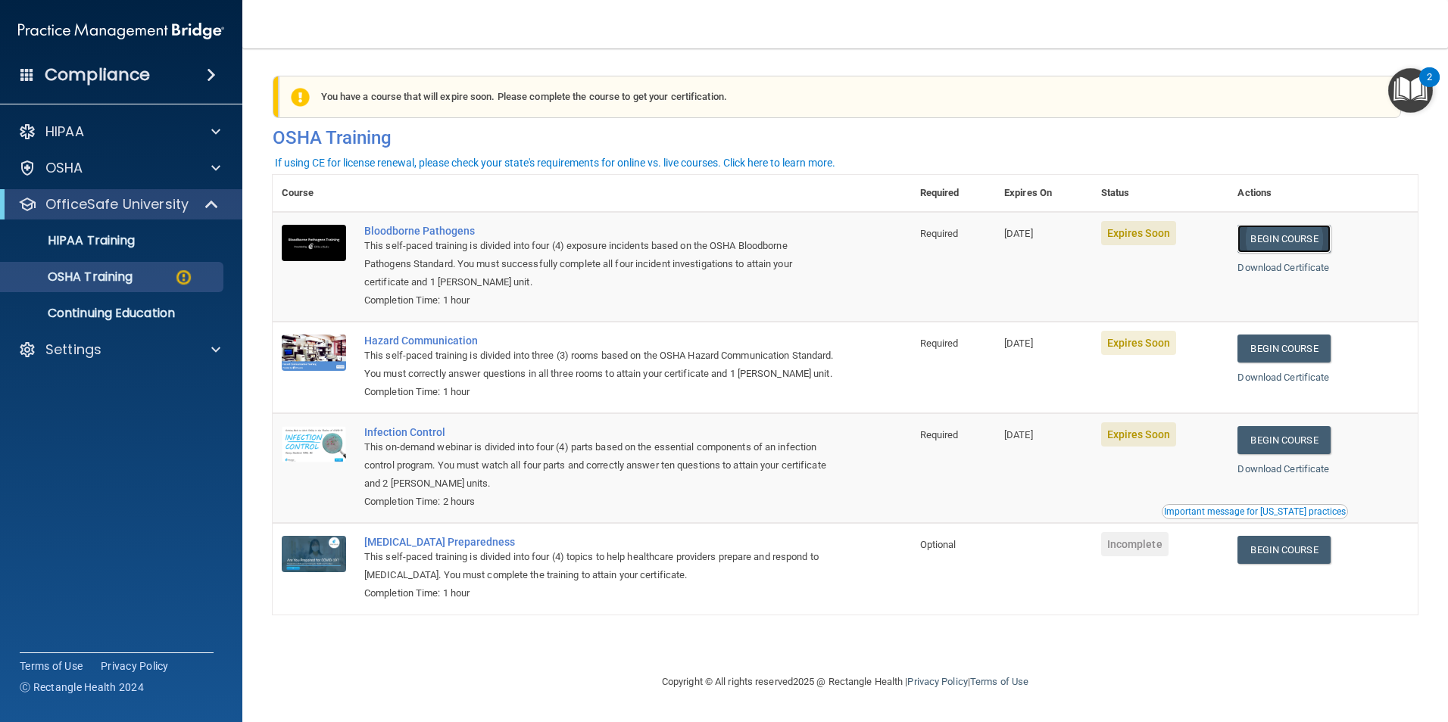
click at [1298, 238] on link "Begin Course" at bounding box center [1283, 239] width 92 height 28
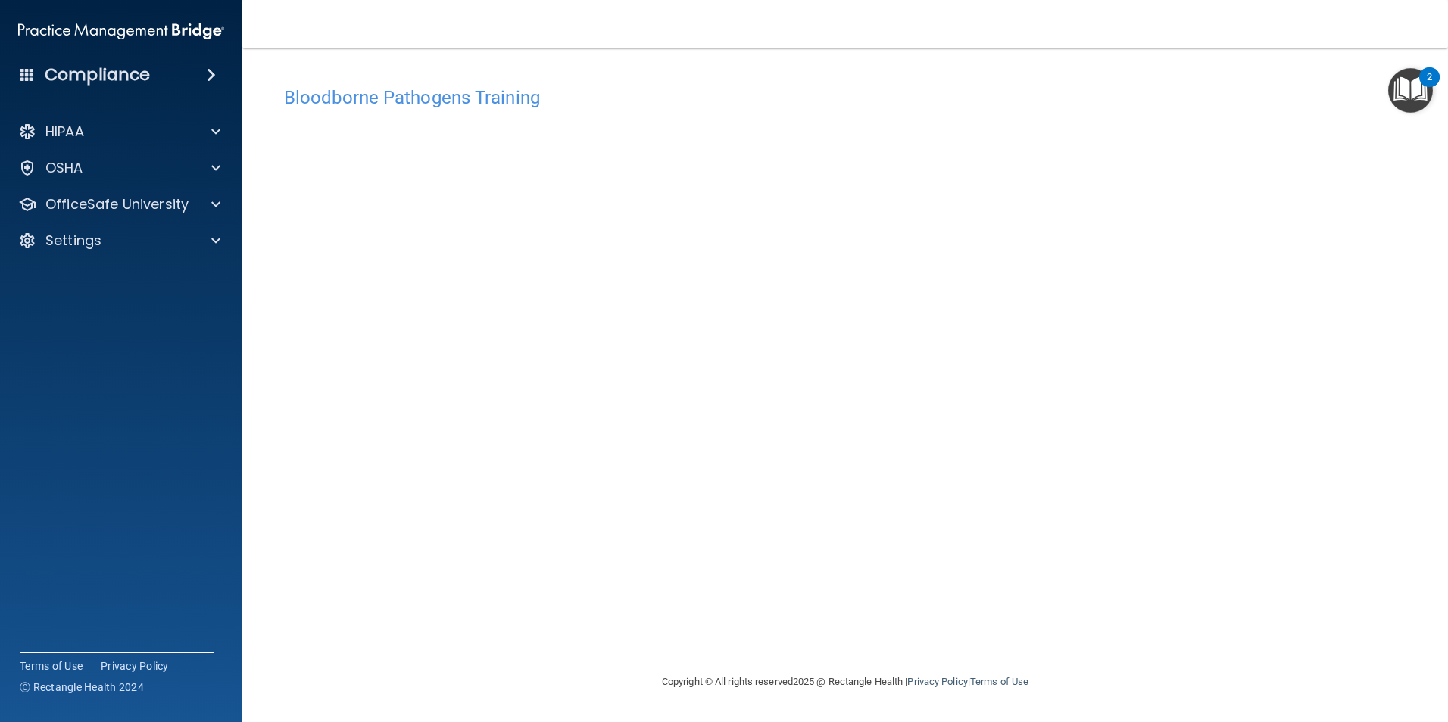
click at [547, 611] on div "Bloodborne Pathogens Training This course doesn’t expire until 10/14/2025. Are …" at bounding box center [845, 376] width 1145 height 594
click at [83, 202] on p "OfficeSafe University" at bounding box center [116, 204] width 143 height 18
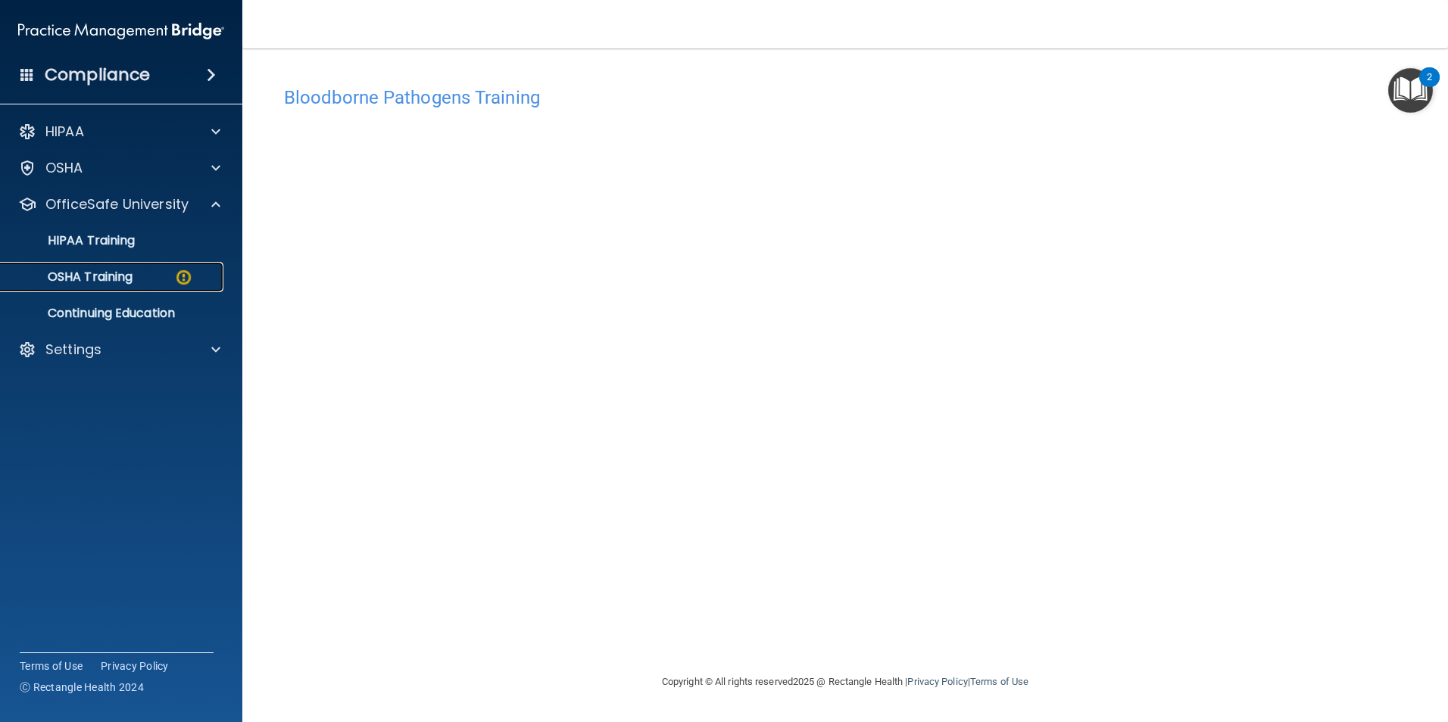
click at [122, 282] on p "OSHA Training" at bounding box center [71, 277] width 123 height 15
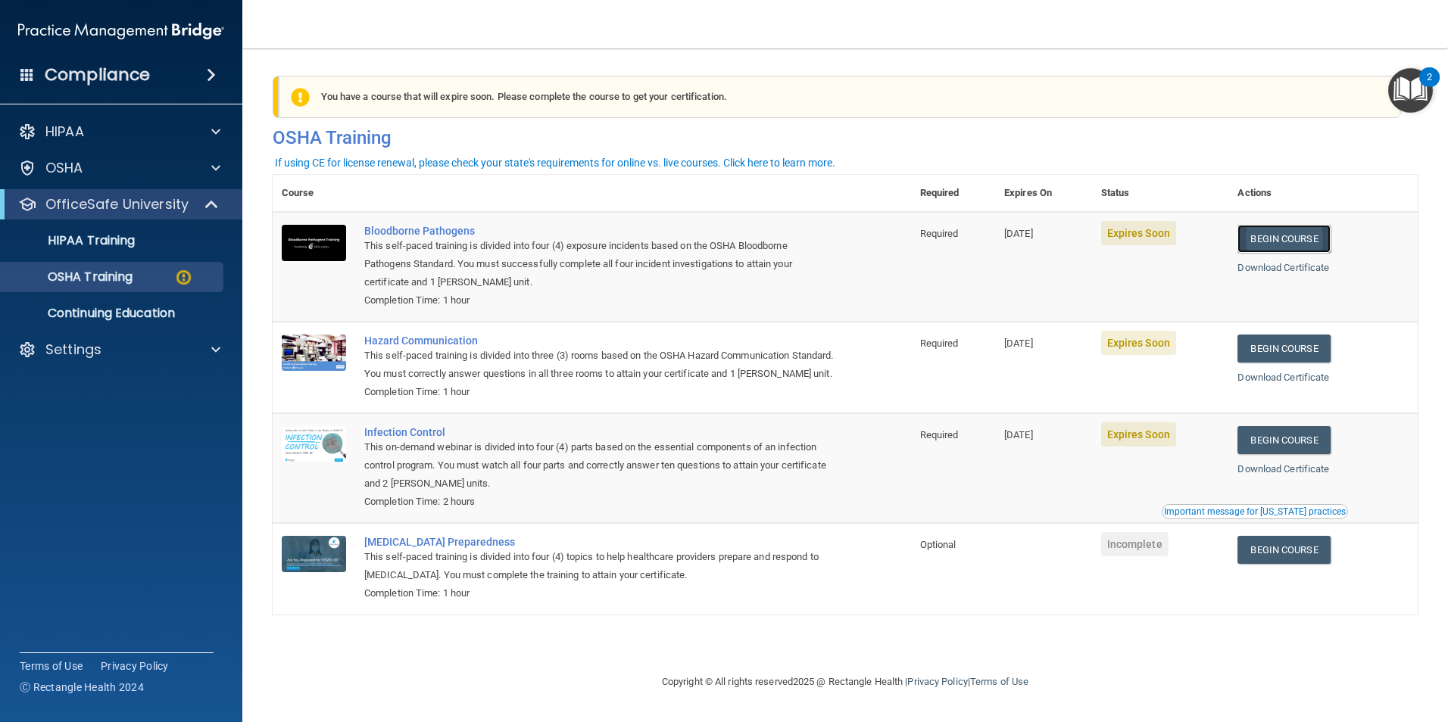
click at [1305, 237] on link "Begin Course" at bounding box center [1283, 239] width 92 height 28
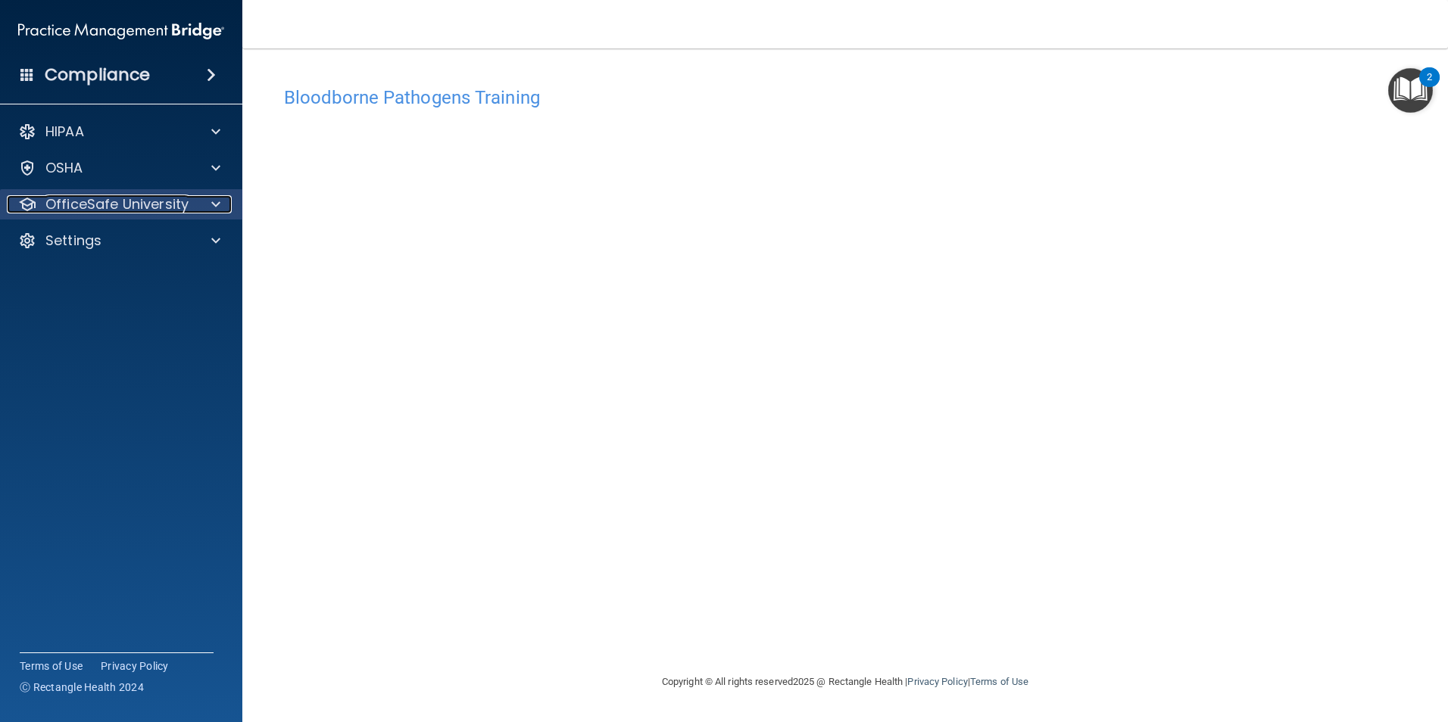
click at [170, 198] on p "OfficeSafe University" at bounding box center [116, 204] width 143 height 18
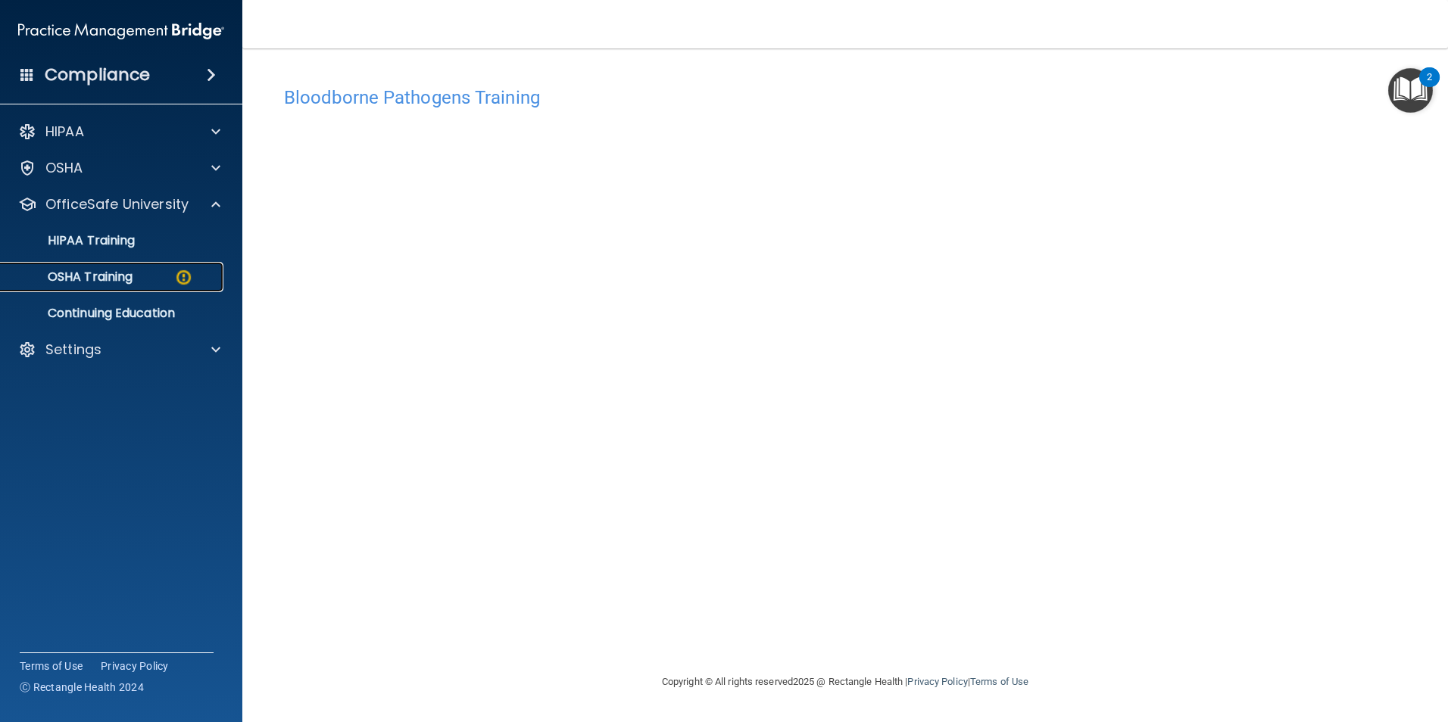
click at [132, 270] on p "OSHA Training" at bounding box center [71, 277] width 123 height 15
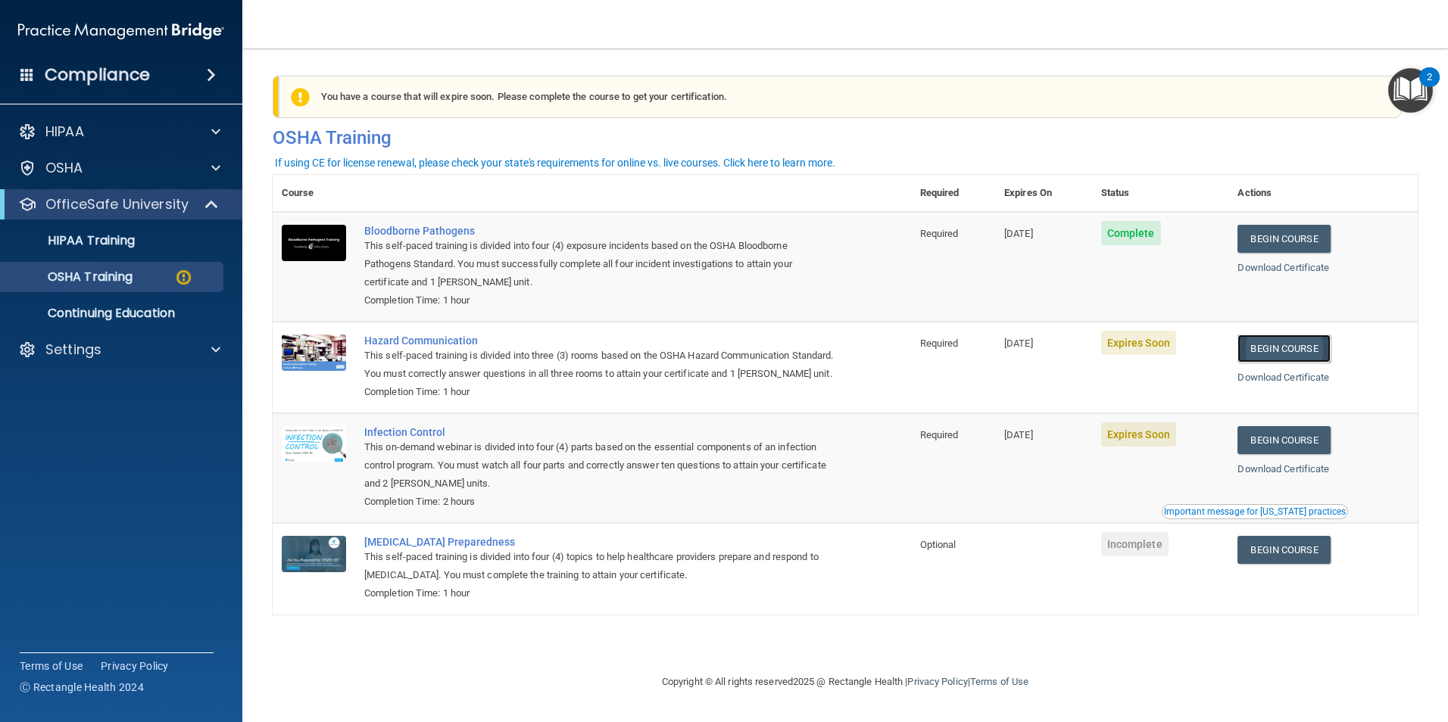
click at [1315, 348] on link "Begin Course" at bounding box center [1283, 349] width 92 height 28
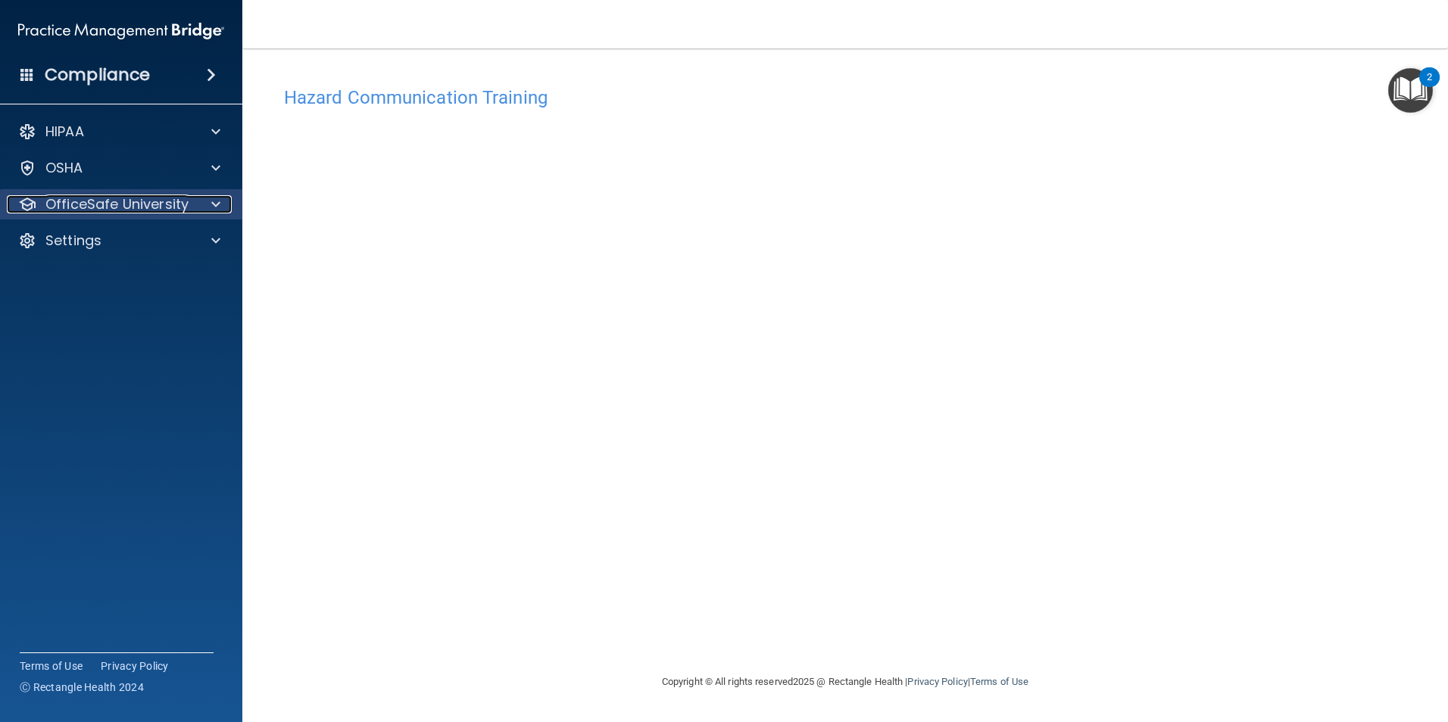
click at [95, 198] on p "OfficeSafe University" at bounding box center [116, 204] width 143 height 18
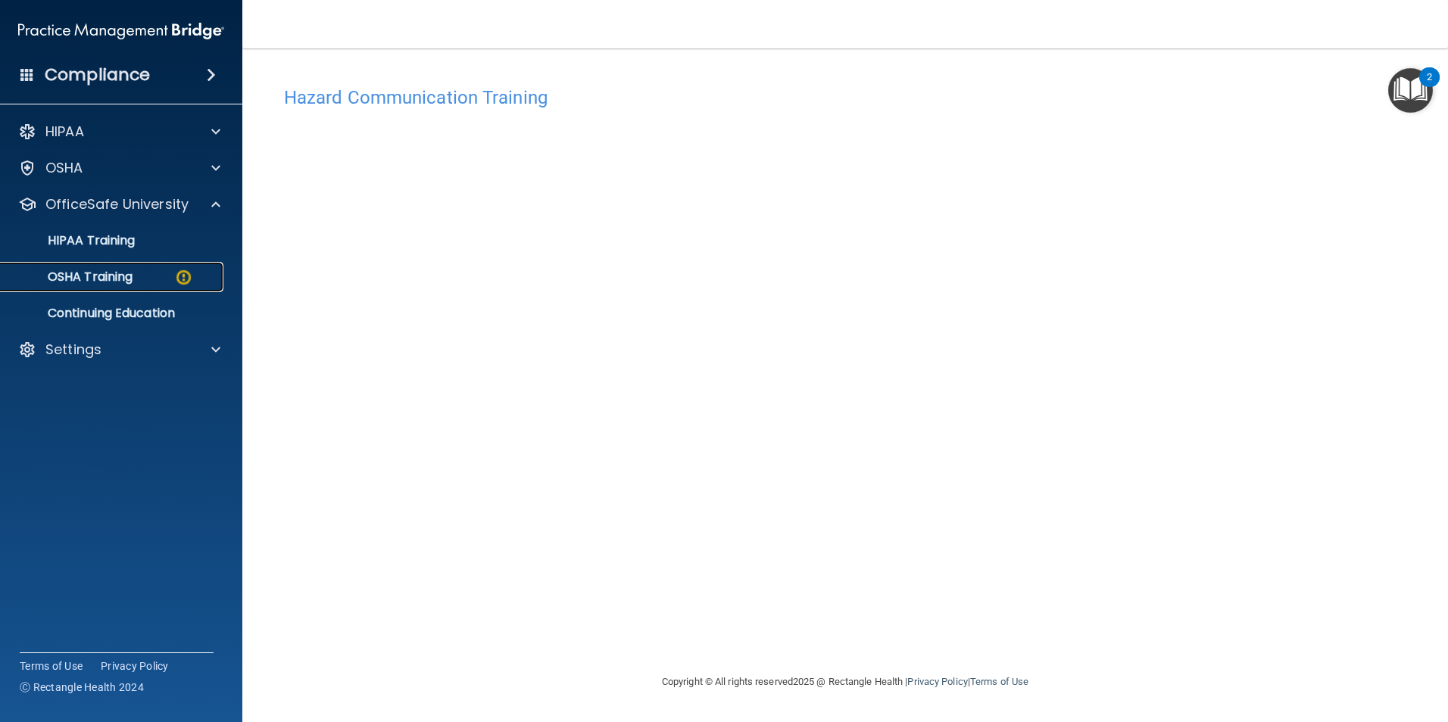
click at [95, 284] on p "OSHA Training" at bounding box center [71, 277] width 123 height 15
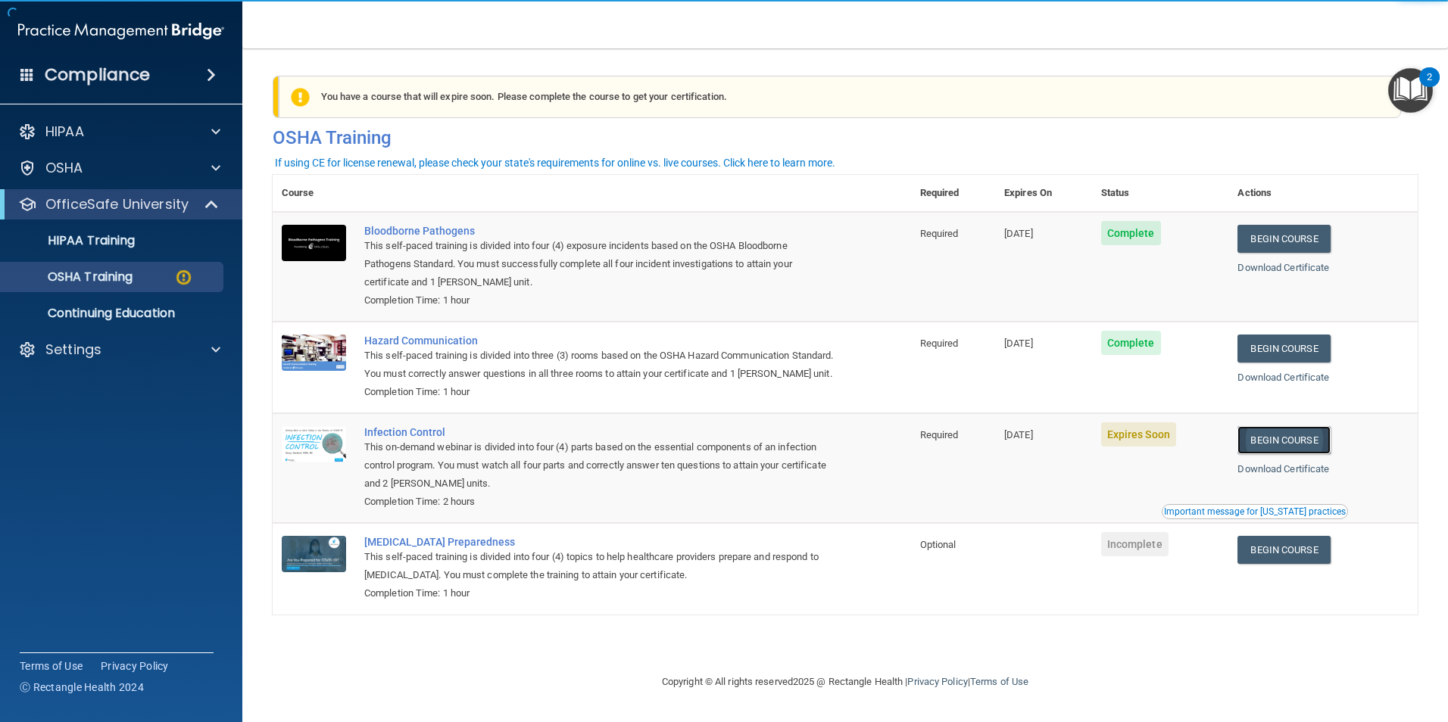
click at [1278, 454] on link "Begin Course" at bounding box center [1283, 440] width 92 height 28
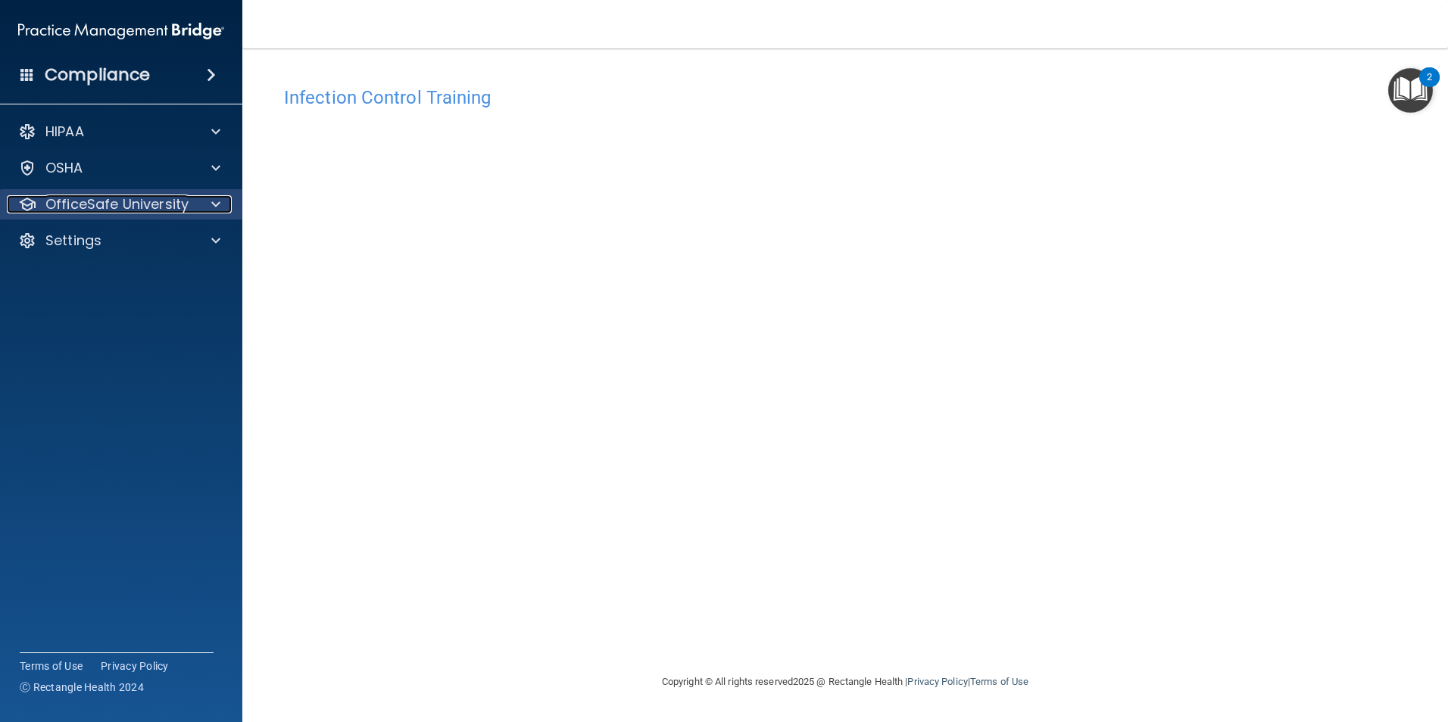
click at [88, 197] on p "OfficeSafe University" at bounding box center [116, 204] width 143 height 18
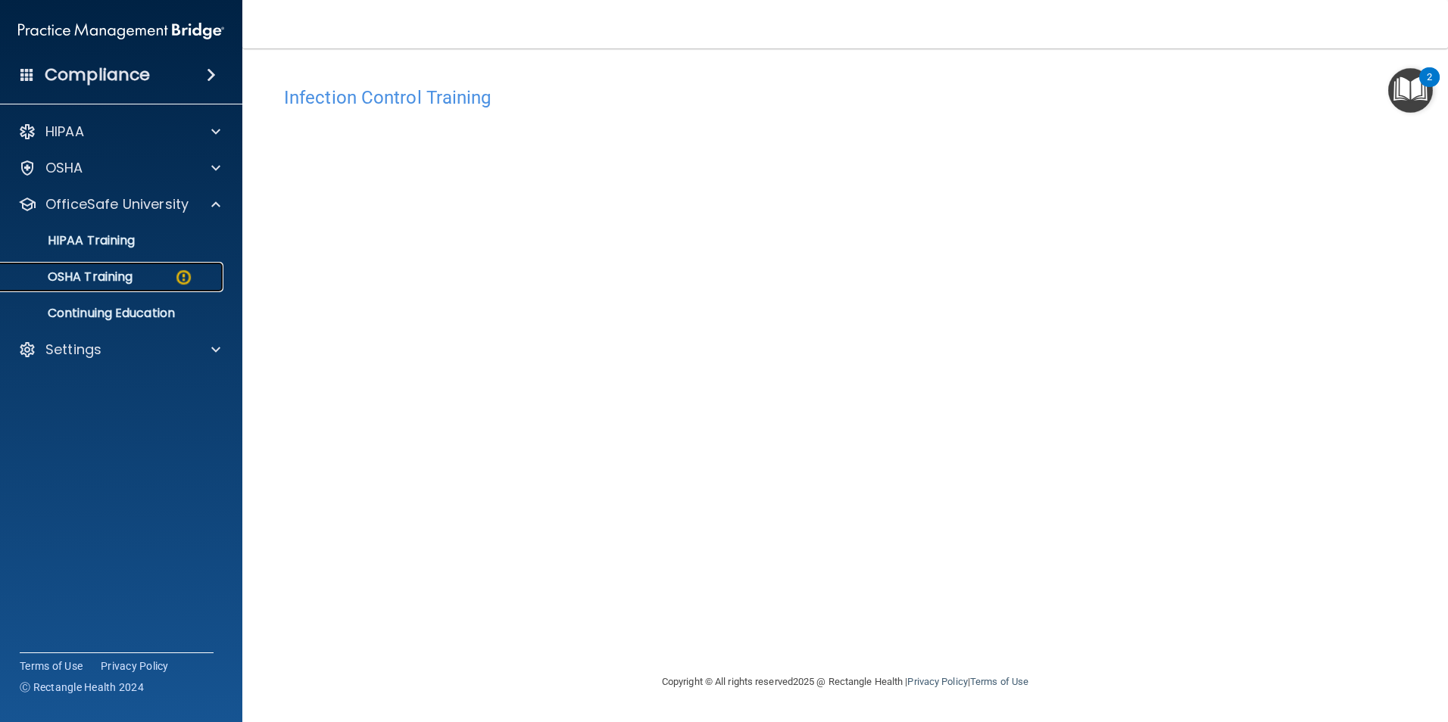
click at [129, 285] on p "OSHA Training" at bounding box center [71, 277] width 123 height 15
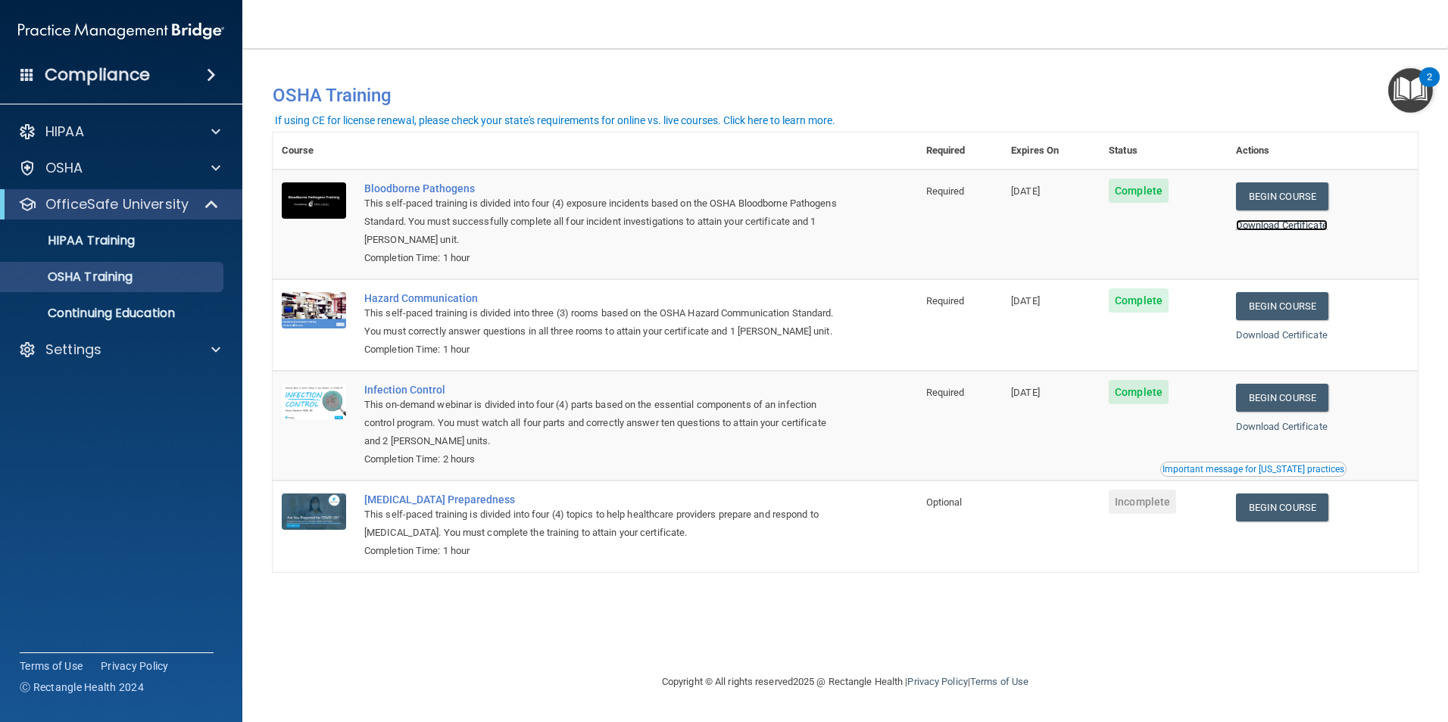
click at [1286, 231] on link "Download Certificate" at bounding box center [1282, 225] width 92 height 11
click at [1279, 338] on link "Download Certificate" at bounding box center [1282, 334] width 92 height 11
click at [1327, 432] on link "Download Certificate" at bounding box center [1282, 426] width 92 height 11
click at [110, 235] on p "HIPAA Training" at bounding box center [72, 240] width 125 height 15
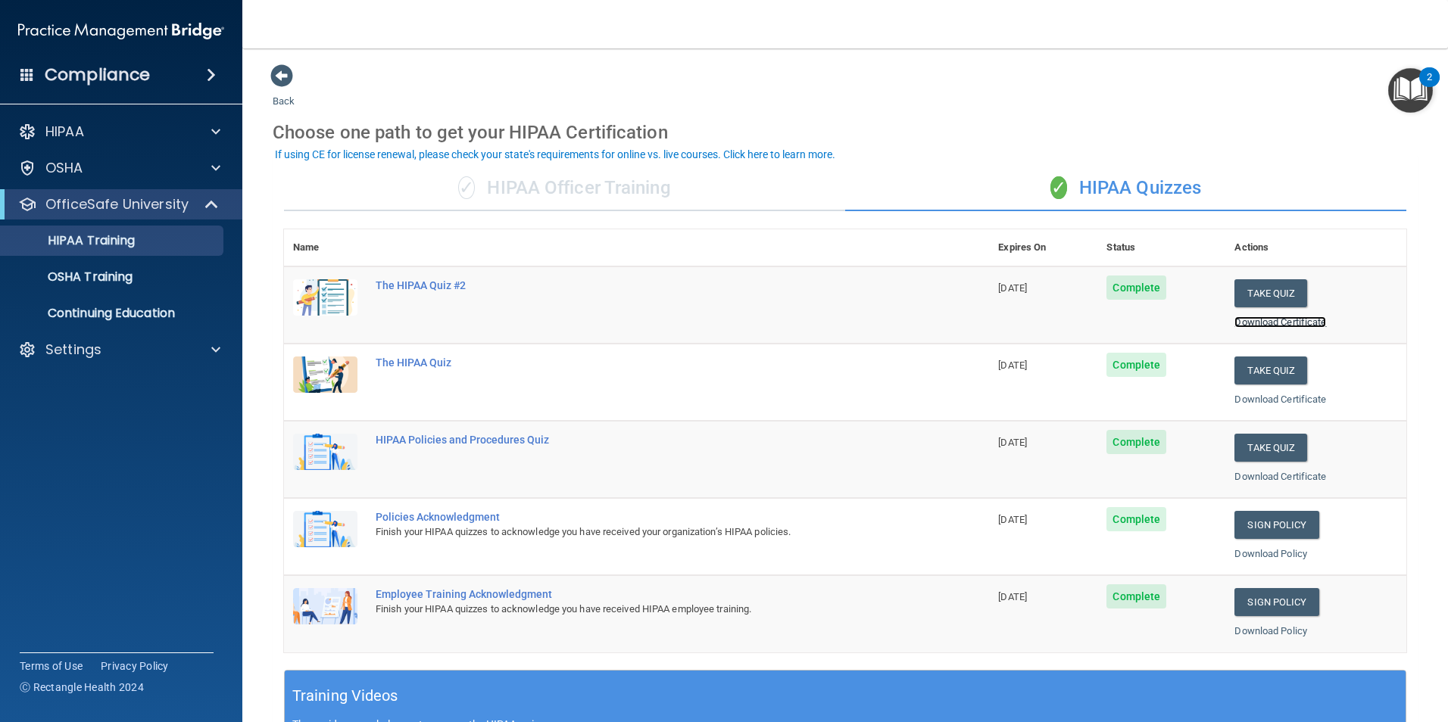
click at [1242, 325] on link "Download Certificate" at bounding box center [1280, 321] width 92 height 11
click at [1259, 398] on link "Download Certificate" at bounding box center [1280, 399] width 92 height 11
click at [1271, 480] on link "Download Certificate" at bounding box center [1280, 476] width 92 height 11
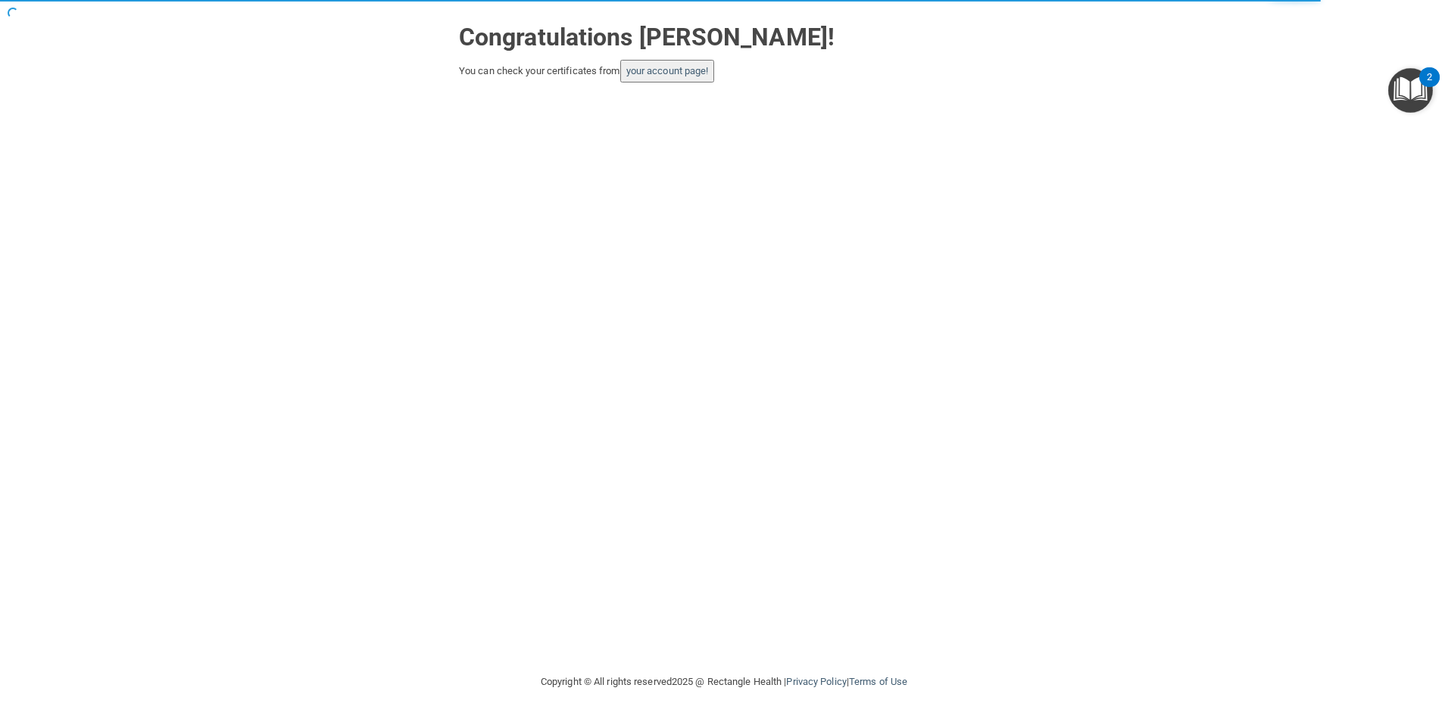
click at [703, 79] on button "your account page!" at bounding box center [667, 71] width 95 height 23
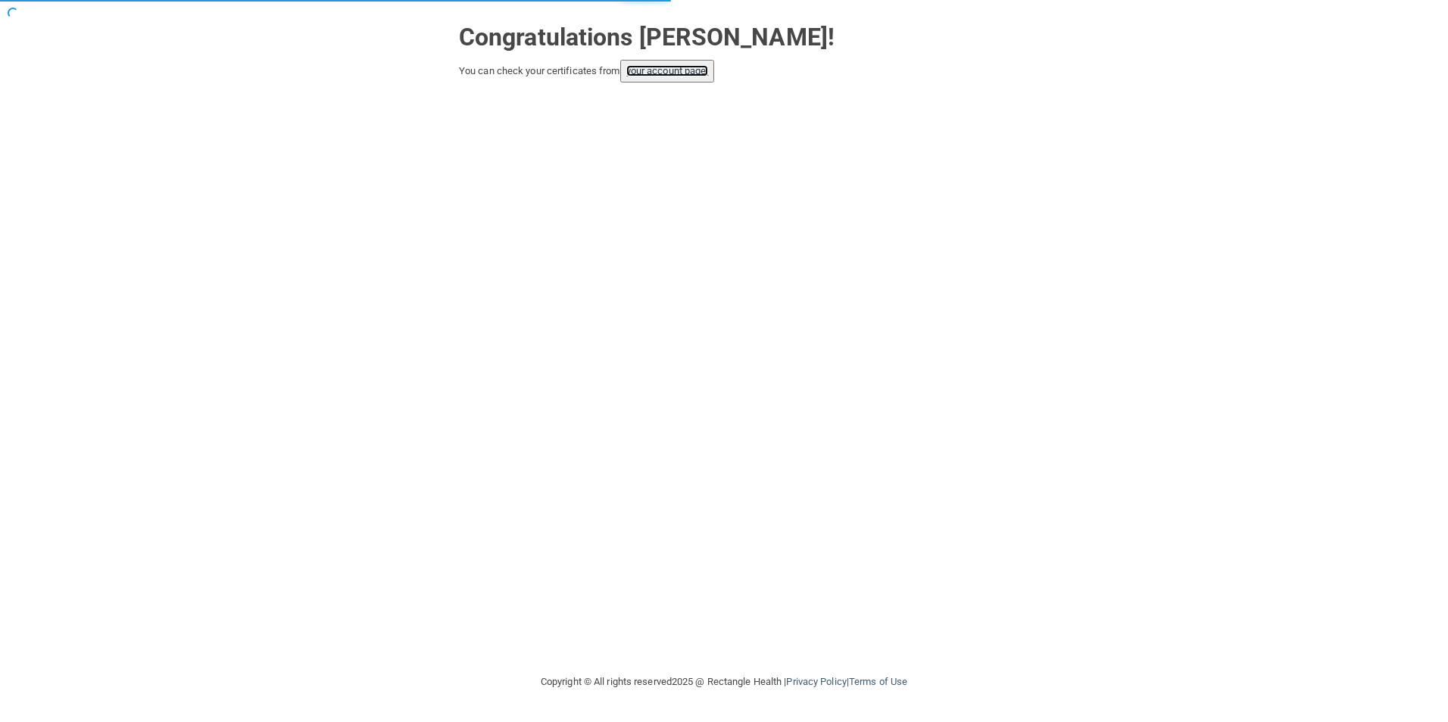
drag, startPoint x: 666, startPoint y: 67, endPoint x: 671, endPoint y: 76, distance: 9.9
click at [666, 67] on link "your account page!" at bounding box center [667, 70] width 83 height 11
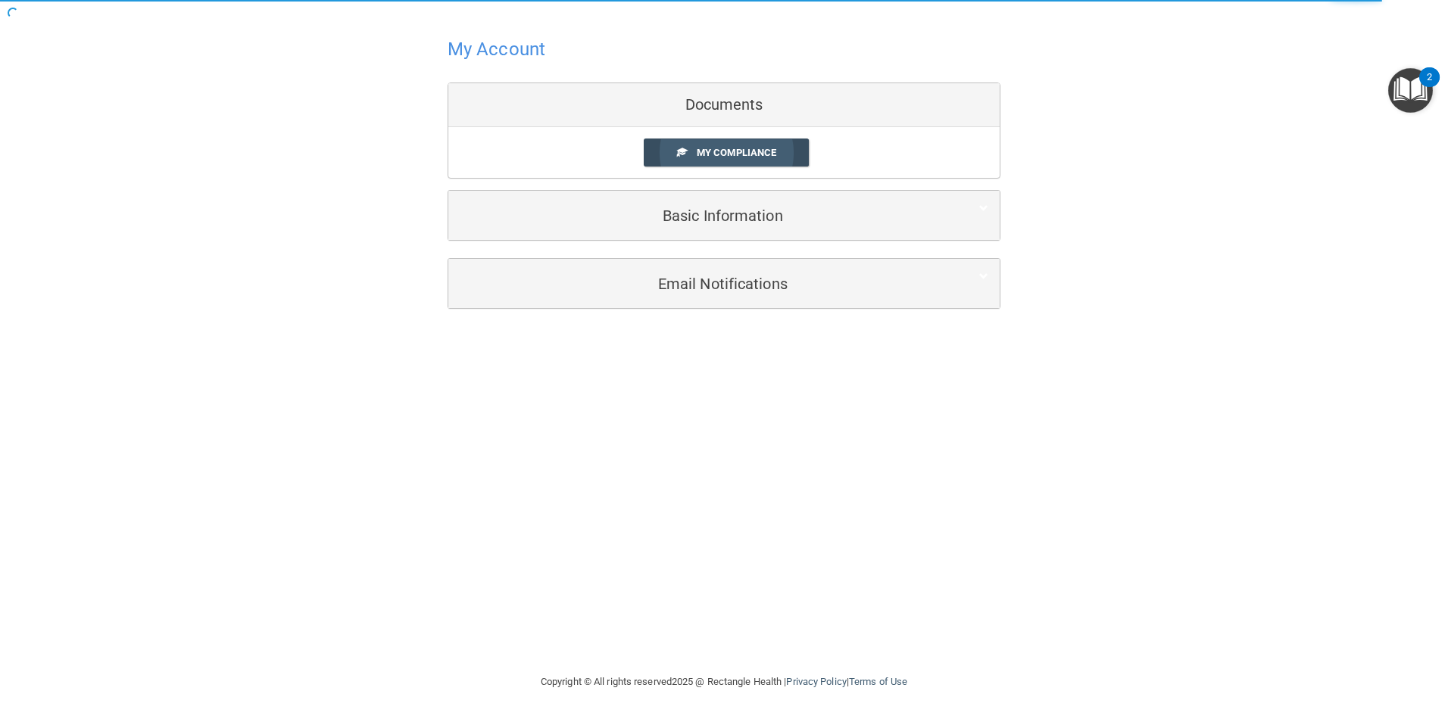
click at [778, 152] on link "My Compliance" at bounding box center [727, 153] width 166 height 28
